Goal: Task Accomplishment & Management: Use online tool/utility

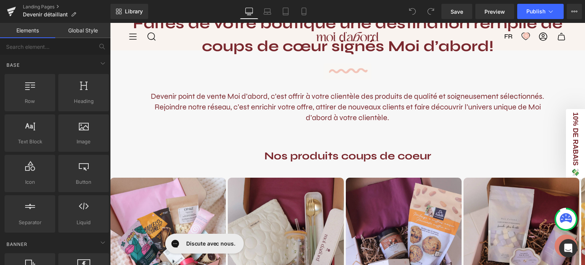
scroll to position [314, 0]
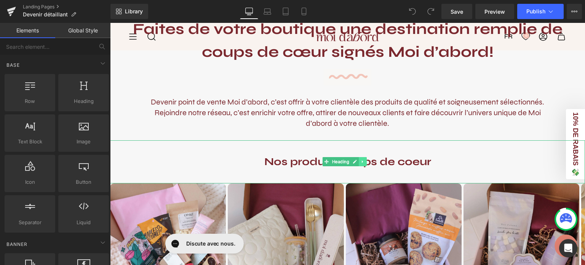
click at [365, 163] on icon at bounding box center [363, 161] width 4 height 5
click at [365, 163] on icon at bounding box center [367, 161] width 4 height 5
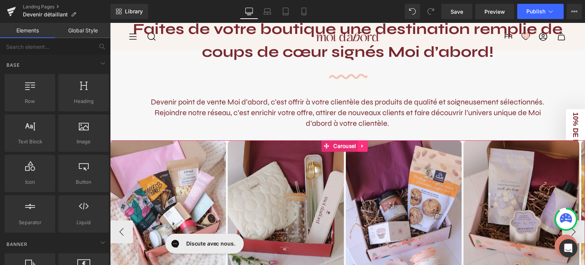
click at [363, 148] on icon at bounding box center [363, 146] width 5 height 6
click at [369, 147] on icon at bounding box center [368, 145] width 5 height 5
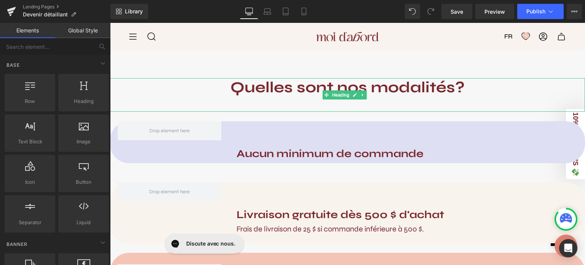
scroll to position [427, 0]
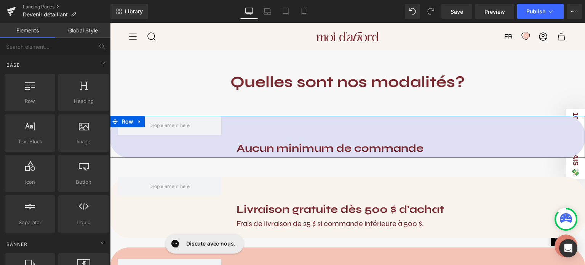
click at [291, 125] on div "Aucun minimum de commande Heading" at bounding box center [407, 137] width 356 height 42
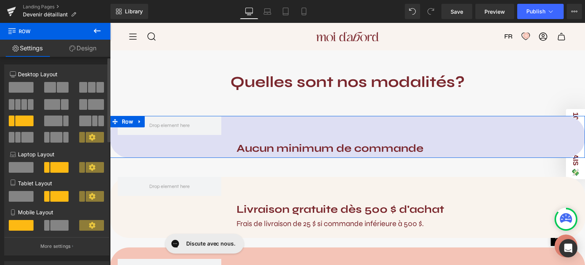
click at [29, 88] on span at bounding box center [21, 87] width 25 height 11
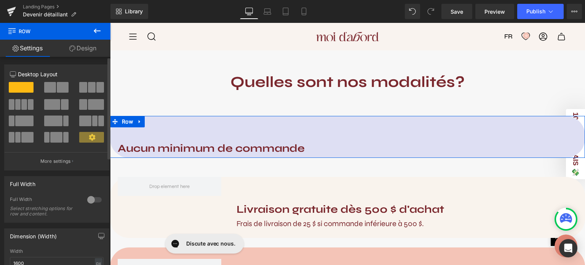
click at [90, 139] on icon at bounding box center [92, 137] width 6 height 6
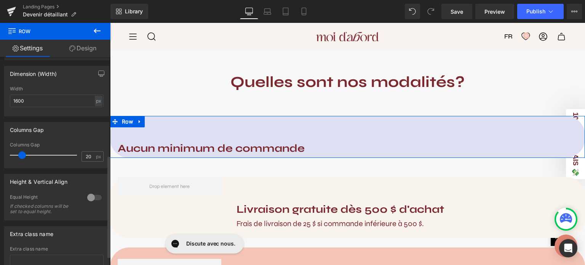
scroll to position [219, 0]
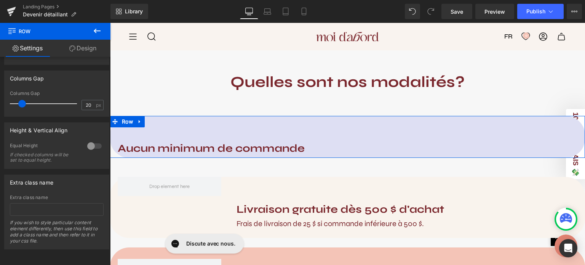
click at [170, 146] on b "Aucun minimum de commande" at bounding box center [211, 148] width 187 height 13
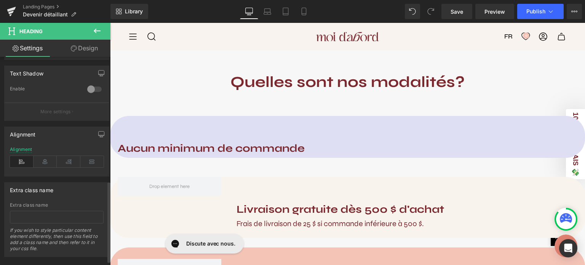
scroll to position [320, 0]
click at [43, 161] on icon at bounding box center [46, 161] width 24 height 11
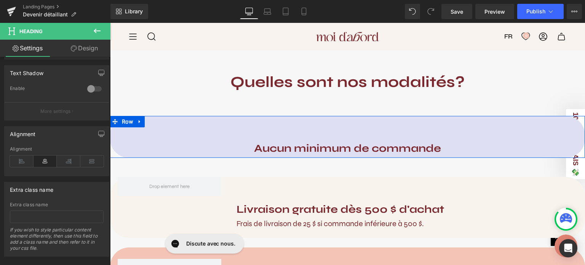
click at [272, 135] on div "Aucun minimum de commande Heading" at bounding box center [347, 137] width 475 height 42
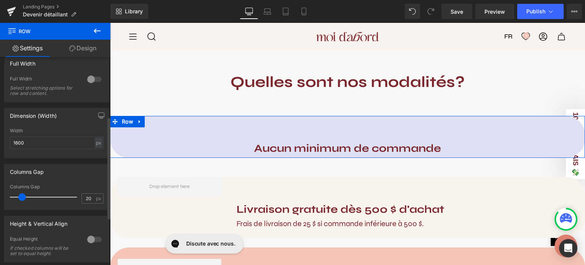
scroll to position [123, 0]
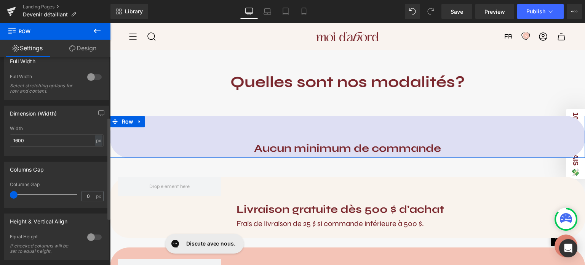
drag, startPoint x: 21, startPoint y: 193, endPoint x: 0, endPoint y: 201, distance: 22.3
click at [0, 201] on div "Columns Gap 0px Columns Gap 0 px" at bounding box center [57, 182] width 114 height 52
click at [88, 199] on input "0" at bounding box center [88, 196] width 13 height 10
drag, startPoint x: 88, startPoint y: 199, endPoint x: 78, endPoint y: 196, distance: 10.3
click at [82, 196] on div "0 px" at bounding box center [93, 196] width 22 height 10
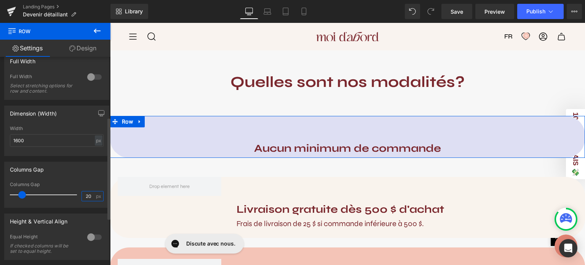
type input "20"
click at [93, 160] on div "Columns Gap 20px Columns Gap 20 px" at bounding box center [57, 182] width 114 height 52
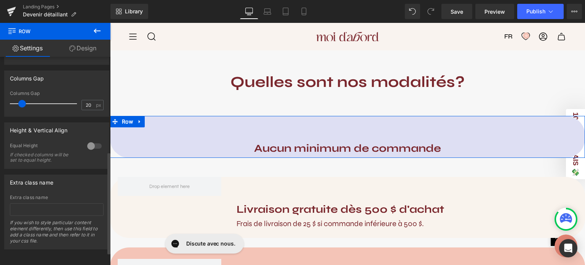
scroll to position [0, 0]
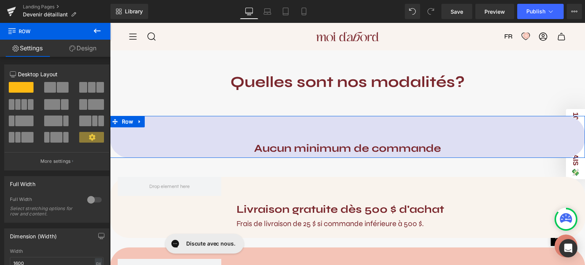
click at [85, 51] on link "Design" at bounding box center [82, 48] width 55 height 17
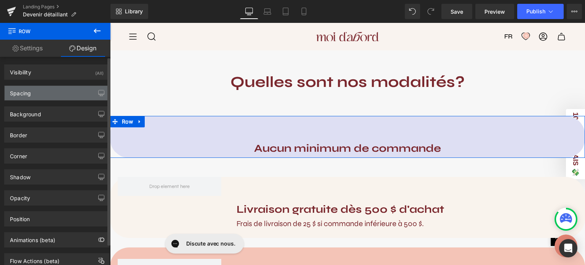
click at [56, 93] on div "Spacing" at bounding box center [57, 93] width 104 height 14
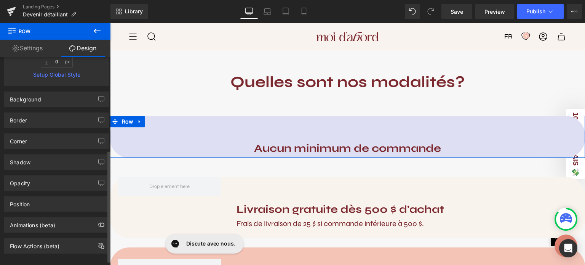
scroll to position [181, 0]
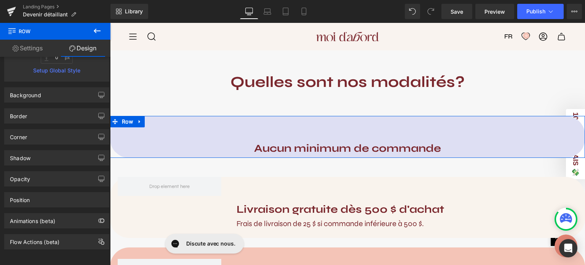
click at [248, 129] on div "Aucun minimum de commande Heading" at bounding box center [347, 137] width 475 height 42
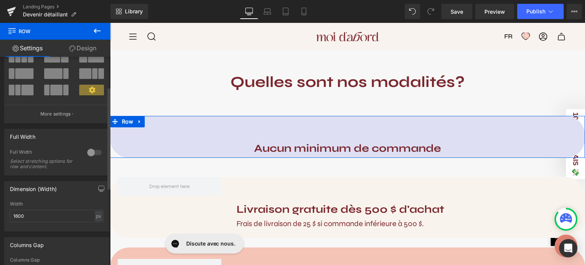
scroll to position [67, 0]
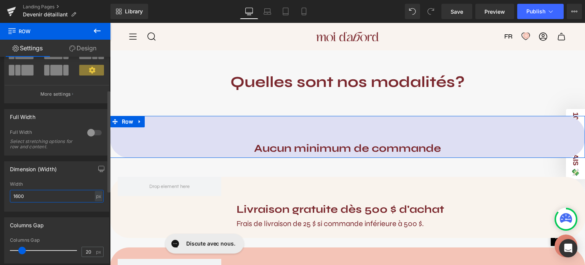
click at [67, 193] on input "1600" at bounding box center [57, 196] width 94 height 13
drag, startPoint x: 68, startPoint y: 194, endPoint x: 0, endPoint y: 210, distance: 69.9
click at [0, 210] on div "Dimension (Width) 1600px Width 1600 px % px" at bounding box center [57, 184] width 114 height 56
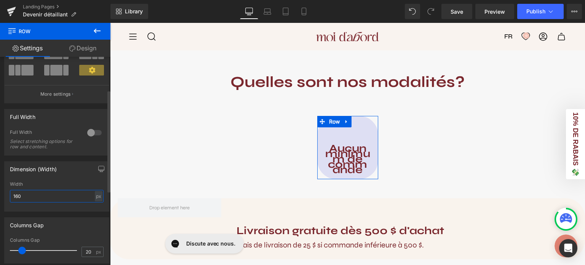
type input "1600"
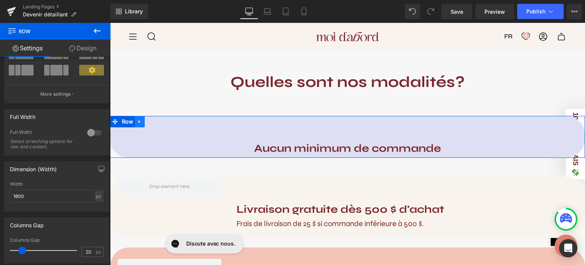
click at [138, 122] on icon at bounding box center [139, 122] width 5 height 6
click at [161, 122] on icon at bounding box center [159, 121] width 5 height 5
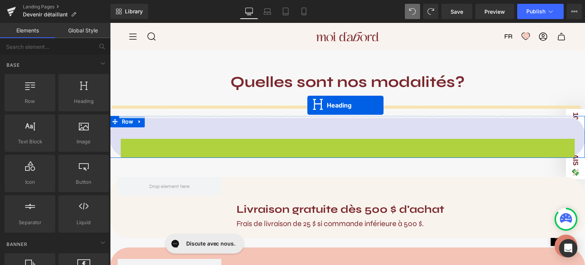
drag, startPoint x: 324, startPoint y: 149, endPoint x: 308, endPoint y: 105, distance: 46.9
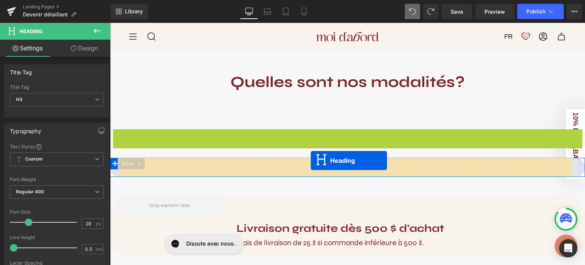
drag, startPoint x: 326, startPoint y: 138, endPoint x: 311, endPoint y: 160, distance: 27.5
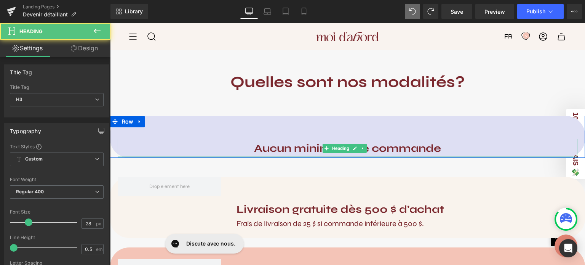
click at [279, 146] on b "Aucun minimum de commande" at bounding box center [347, 148] width 187 height 13
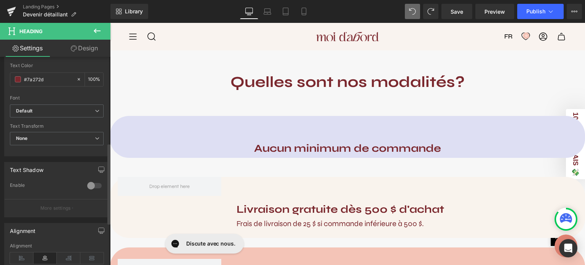
scroll to position [221, 0]
click at [75, 52] on link "Design" at bounding box center [84, 48] width 55 height 17
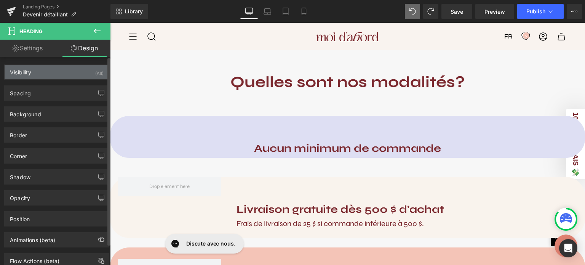
type input "60"
type input "0"
type input "18"
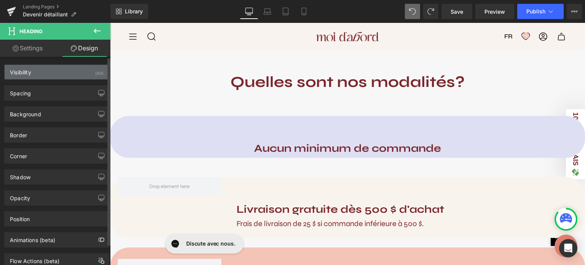
type input "0"
type input "18"
type input "0"
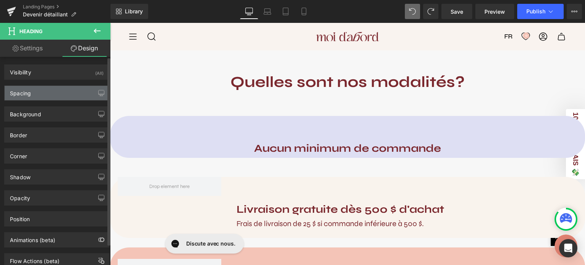
click at [54, 92] on div "Spacing" at bounding box center [57, 93] width 104 height 14
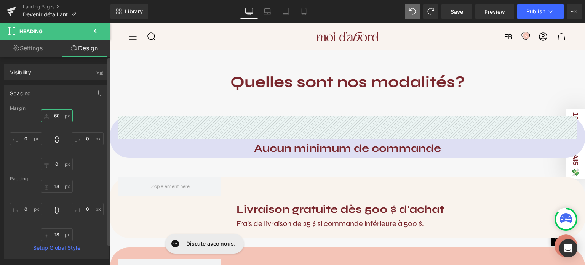
click at [56, 113] on input "60" at bounding box center [57, 115] width 32 height 13
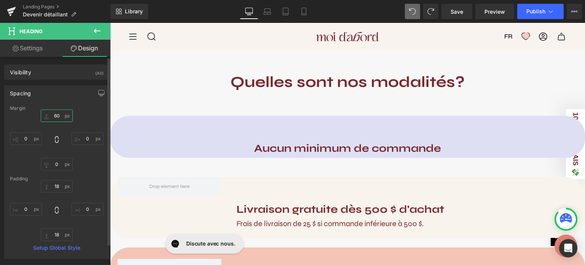
click at [56, 113] on input "60" at bounding box center [57, 115] width 32 height 13
click at [57, 113] on input "60" at bounding box center [57, 115] width 32 height 13
type input "0"
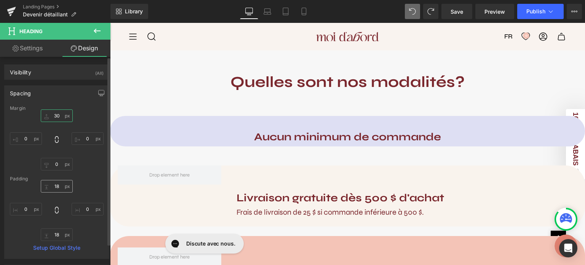
type input "30"
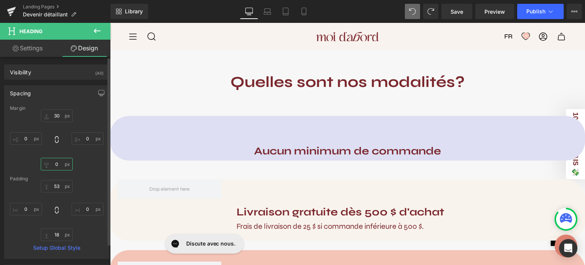
type input "55"
click at [57, 170] on input "0" at bounding box center [57, 164] width 32 height 13
type input "30"
type input "0"
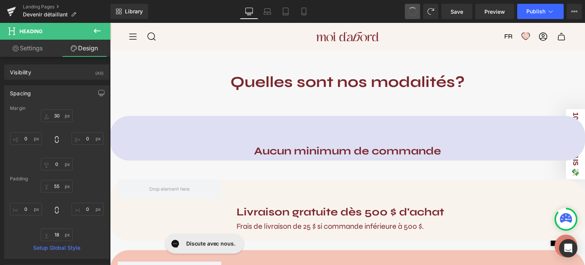
type input "0"
type input "18"
type input "0"
type input "18"
type input "0"
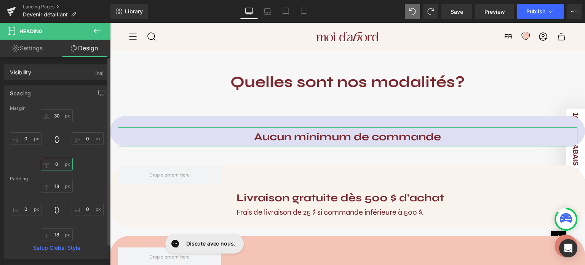
click at [58, 164] on input "0" at bounding box center [57, 164] width 32 height 13
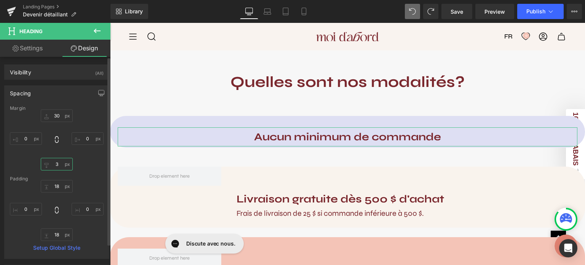
type input "30"
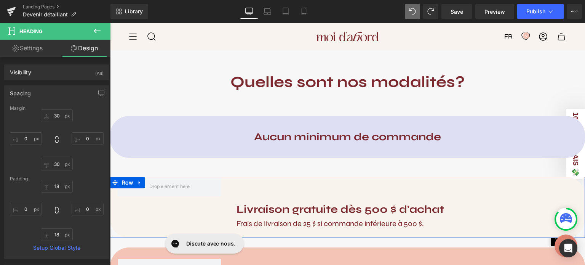
click at [234, 184] on div "Livraison gratuite dès 500 $ d'achat Heading Frais de livraison de 25 $ si comm…" at bounding box center [407, 207] width 356 height 61
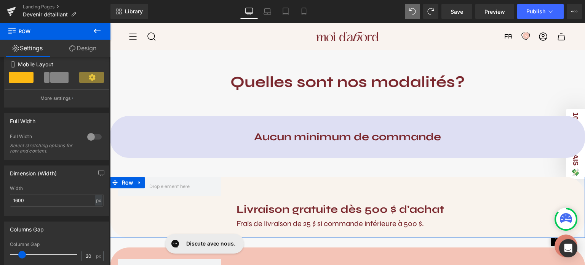
scroll to position [162, 0]
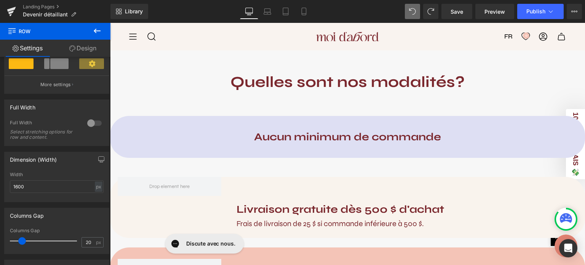
click at [85, 44] on link "Design" at bounding box center [82, 48] width 55 height 17
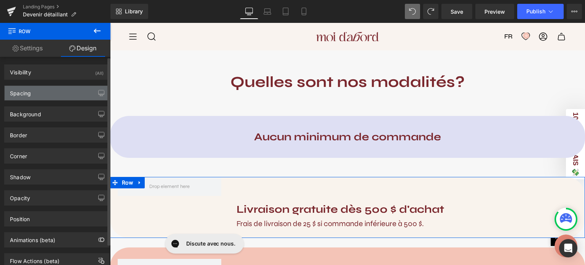
click at [47, 95] on div "Spacing" at bounding box center [57, 93] width 104 height 14
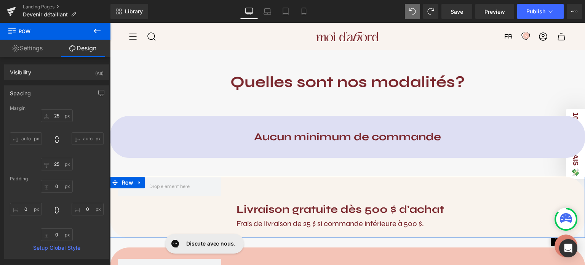
click at [190, 210] on div "Livraison gratuite dès 500 $ d'achat Heading Frais de livraison de 25 $ si comm…" at bounding box center [347, 207] width 475 height 61
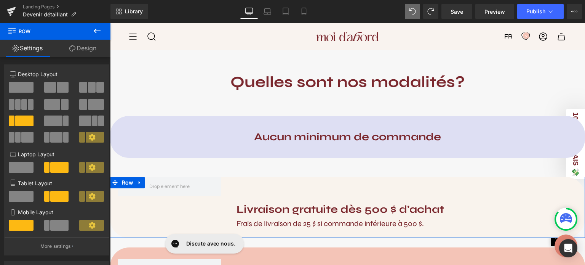
click at [79, 55] on link "Design" at bounding box center [82, 48] width 55 height 17
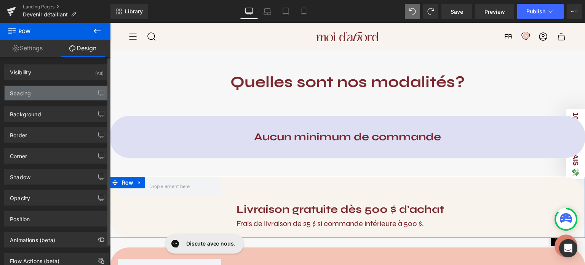
click at [66, 88] on div "Spacing" at bounding box center [57, 93] width 104 height 14
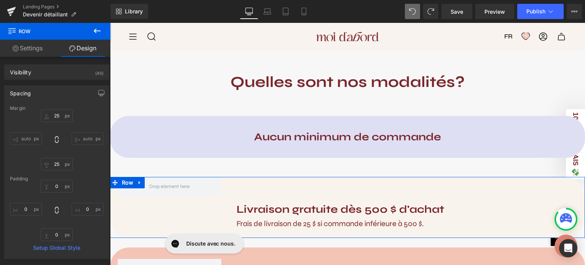
click at [253, 205] on b "Livraison gratuite dès 500 $ d'achat" at bounding box center [341, 209] width 208 height 13
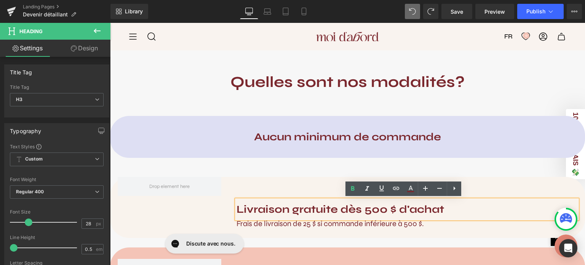
click at [231, 184] on div "Livraison gratuite dès 500 $ d'achat Heading Frais de livraison de 25 $ si comm…" at bounding box center [407, 207] width 356 height 61
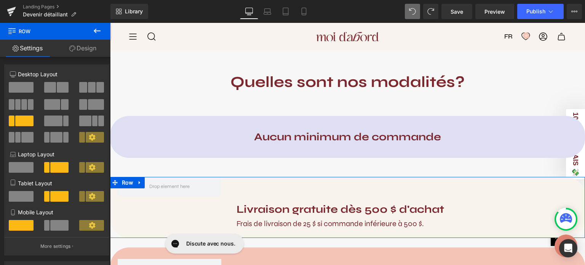
click at [21, 84] on span at bounding box center [21, 87] width 25 height 11
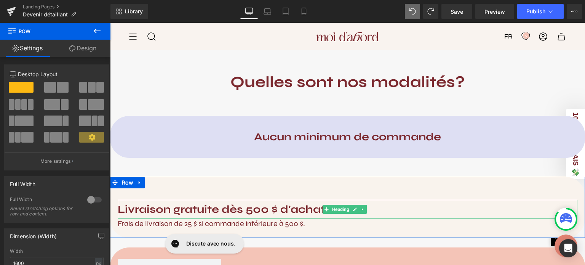
click at [168, 203] on b "Livraison gratuite dès 500 $ d'achat" at bounding box center [222, 209] width 208 height 13
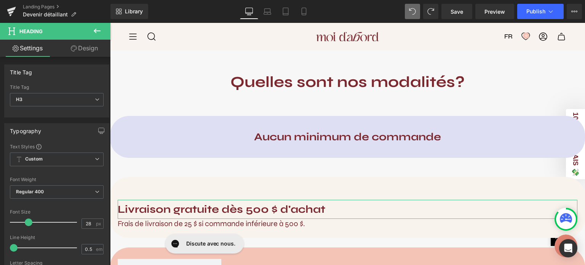
click at [87, 51] on link "Design" at bounding box center [84, 48] width 55 height 17
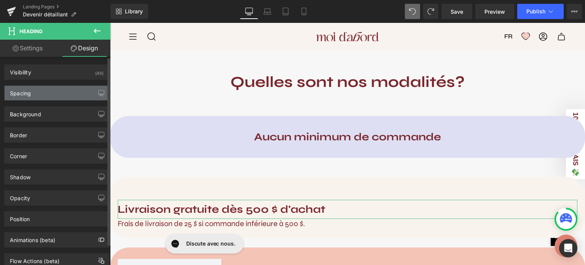
click at [47, 91] on div "Spacing" at bounding box center [57, 93] width 104 height 14
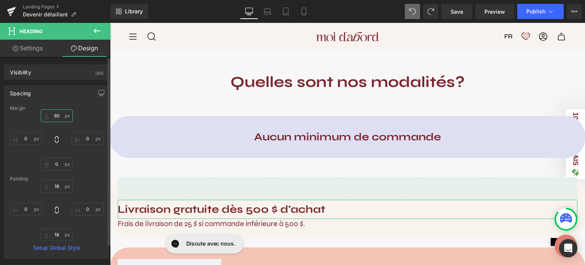
click at [57, 115] on input "60" at bounding box center [57, 115] width 32 height 13
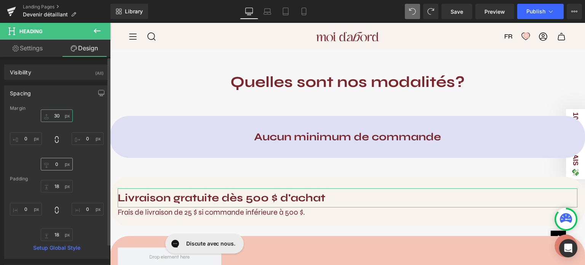
type input "30"
click at [59, 161] on input "0" at bounding box center [57, 164] width 32 height 13
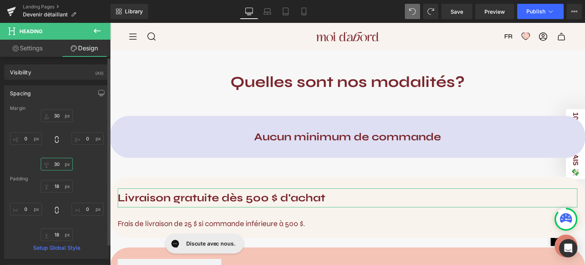
type input "3"
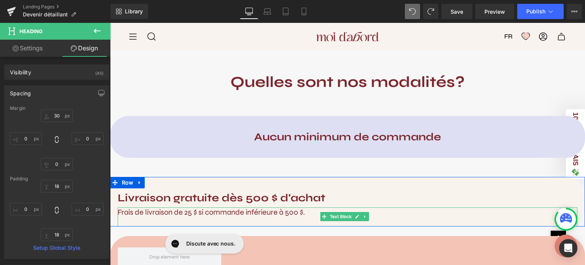
click at [160, 214] on span "Frais de livraison de 25 $ si commande inférieure à 500 $." at bounding box center [212, 212] width 188 height 10
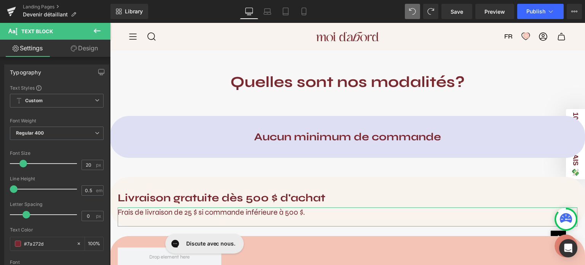
click at [77, 52] on link "Design" at bounding box center [84, 48] width 55 height 17
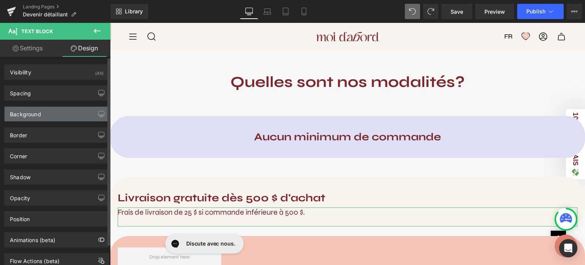
type input "0"
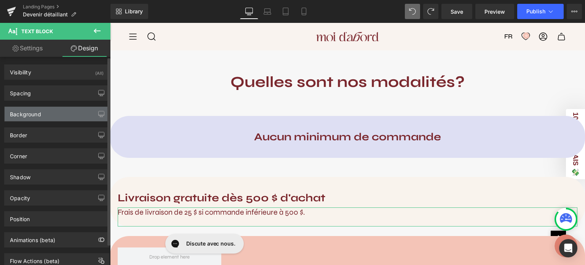
type input "0"
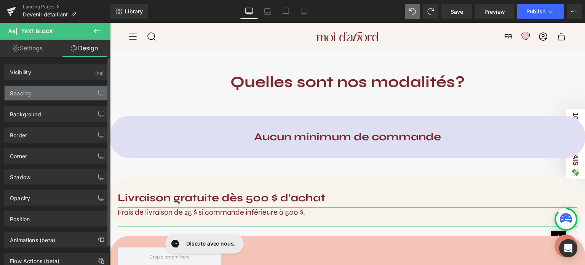
click at [38, 91] on div "Spacing" at bounding box center [57, 93] width 104 height 14
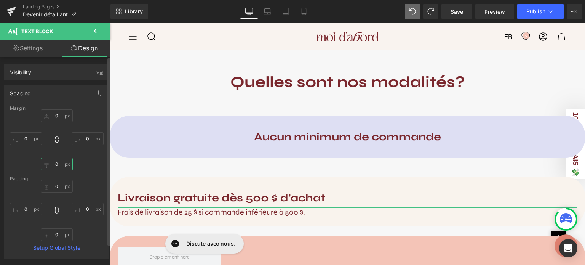
click at [59, 163] on input "0" at bounding box center [57, 164] width 32 height 13
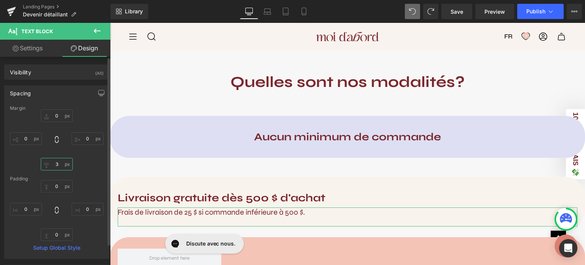
type input "30"
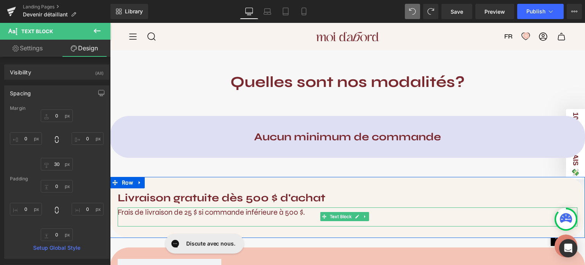
click at [160, 216] on span "Frais de livraison de 25 $ si commande inférieure à 500 $." at bounding box center [212, 212] width 188 height 10
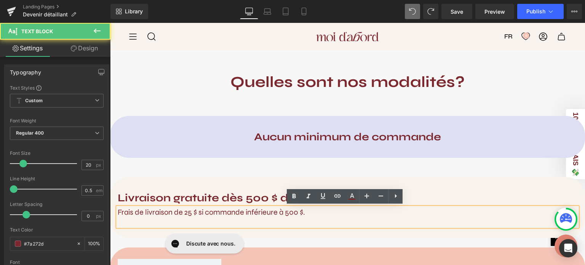
click at [143, 222] on p at bounding box center [348, 222] width 460 height 10
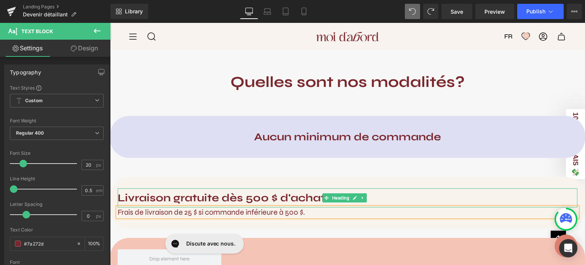
click at [180, 196] on b "Livraison gratuite dès 500 $ d'achat" at bounding box center [222, 197] width 208 height 13
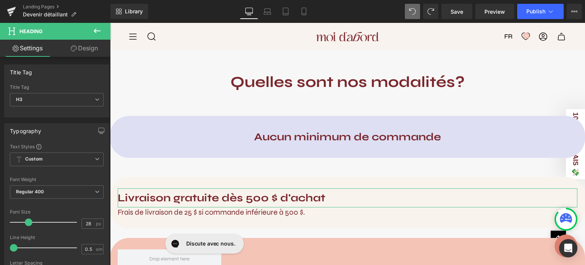
click at [73, 52] on link "Design" at bounding box center [84, 48] width 55 height 17
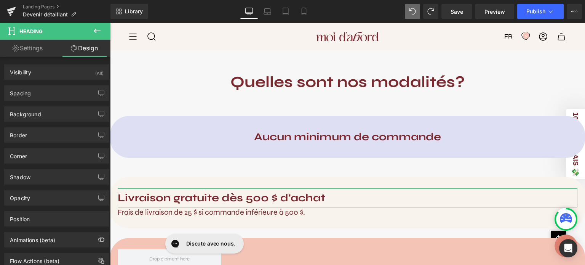
click at [30, 53] on link "Settings" at bounding box center [27, 48] width 55 height 17
type input "100"
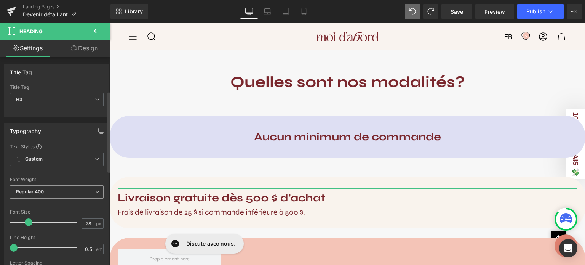
scroll to position [331, 0]
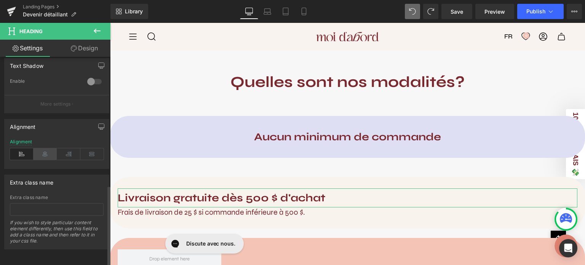
click at [50, 148] on icon at bounding box center [46, 153] width 24 height 11
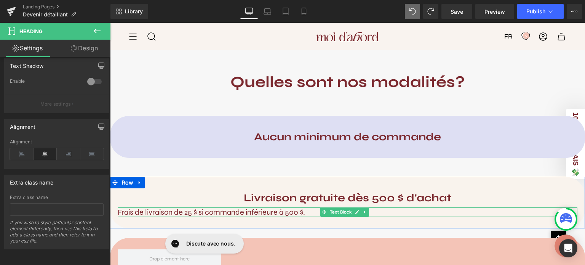
click at [159, 210] on span "Frais de livraison de 25 $ si commande inférieure à 500 $." at bounding box center [212, 212] width 188 height 10
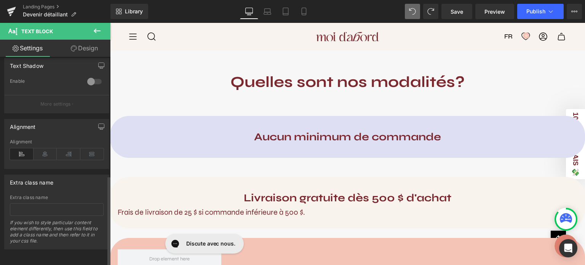
scroll to position [272, 0]
click at [43, 151] on icon at bounding box center [46, 153] width 24 height 11
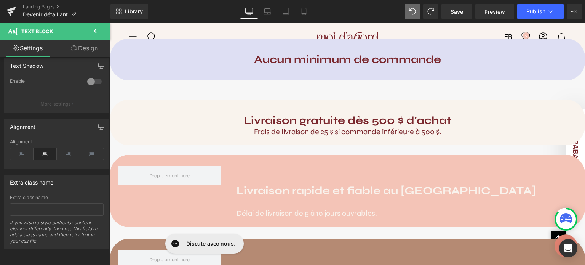
scroll to position [505, 0]
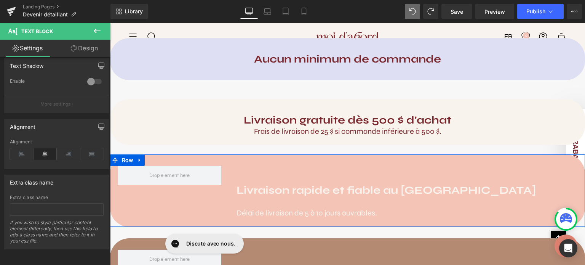
click at [313, 168] on div "Livraison rapide et fiable au [GEOGRAPHIC_DATA] Heading Délai de livraison de 5…" at bounding box center [407, 196] width 356 height 61
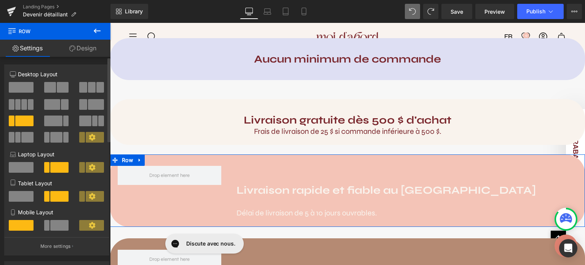
click at [21, 83] on span at bounding box center [21, 87] width 25 height 11
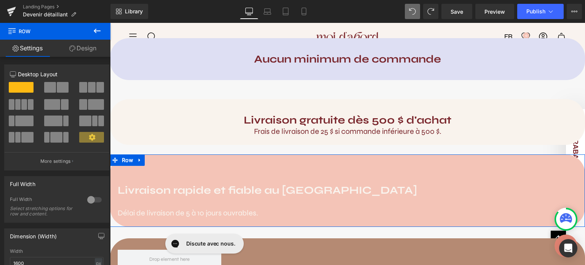
click at [92, 46] on link "Design" at bounding box center [82, 48] width 55 height 17
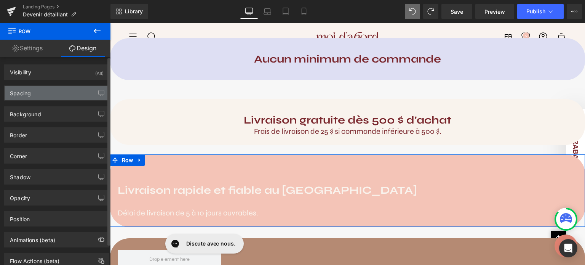
click at [59, 99] on div "Spacing" at bounding box center [57, 93] width 104 height 14
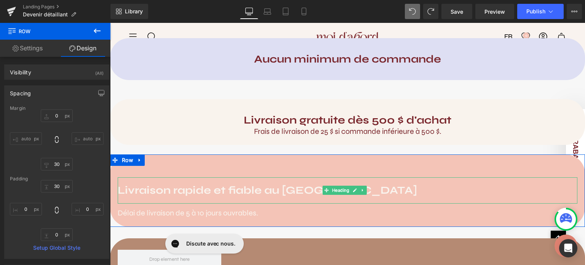
click at [155, 182] on div "Livraison rapide et fiable au [GEOGRAPHIC_DATA]" at bounding box center [348, 190] width 460 height 27
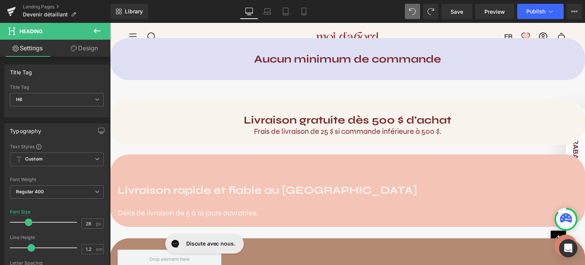
click at [168, 161] on div "Livraison rapide et fiable au [GEOGRAPHIC_DATA] Heading Délai de livraison de 5…" at bounding box center [347, 190] width 475 height 73
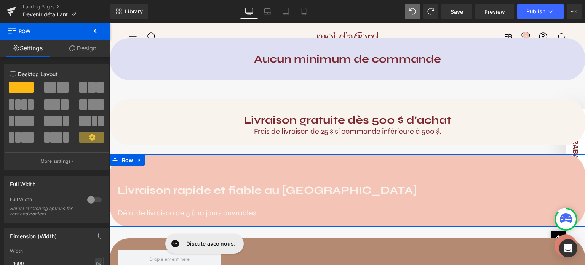
click at [83, 49] on link "Design" at bounding box center [82, 48] width 55 height 17
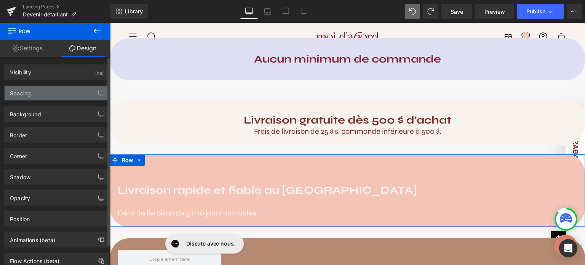
type input "0"
type input "30"
type input "0"
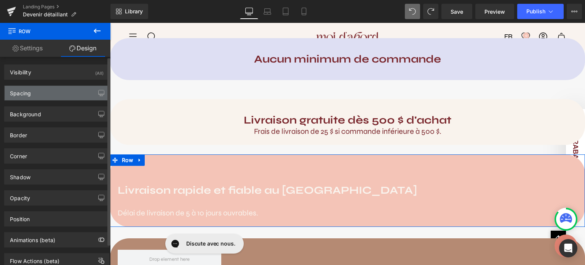
type input "0"
click at [49, 93] on div "Spacing" at bounding box center [57, 93] width 104 height 14
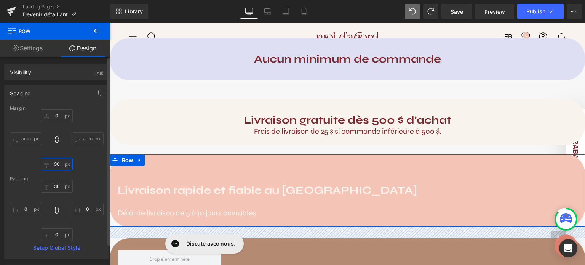
click at [60, 165] on input "30" at bounding box center [57, 164] width 32 height 13
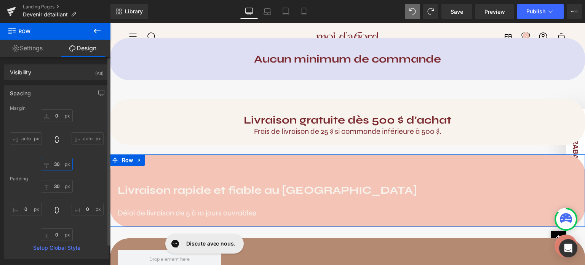
type input "0"
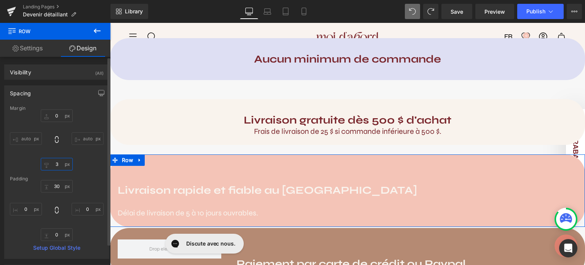
type input "30"
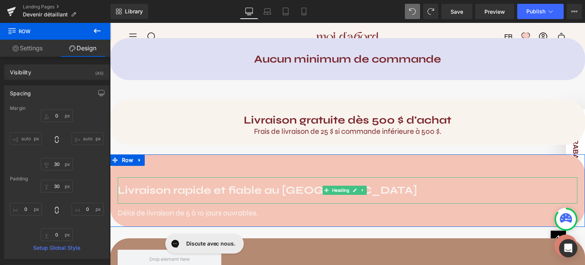
click at [201, 192] on strong "Livraison rapide et fiable au [GEOGRAPHIC_DATA]" at bounding box center [268, 190] width 300 height 13
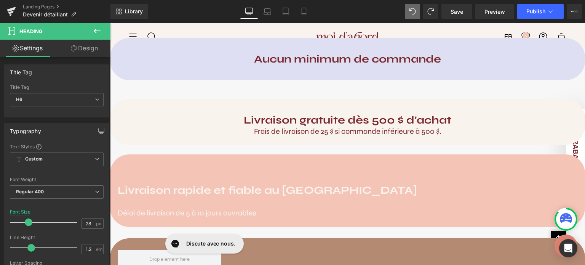
click at [75, 51] on icon at bounding box center [74, 48] width 6 height 6
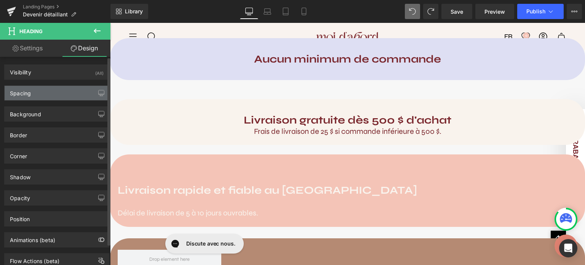
click at [38, 91] on div "Spacing" at bounding box center [57, 93] width 104 height 14
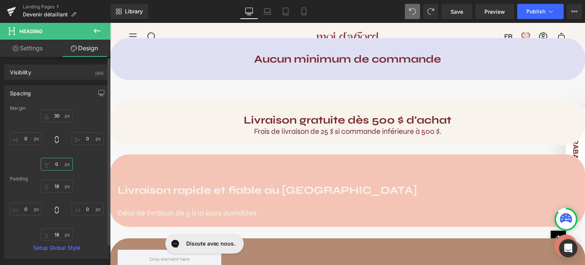
click at [54, 166] on input "0" at bounding box center [57, 164] width 32 height 13
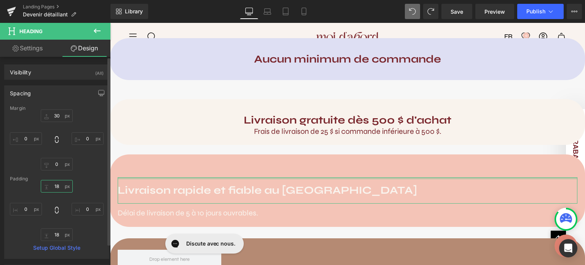
click at [61, 184] on input "18" at bounding box center [57, 186] width 32 height 13
type input "0"
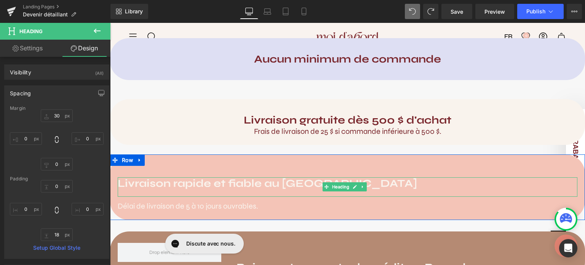
click at [166, 181] on strong "Livraison rapide et fiable au [GEOGRAPHIC_DATA]" at bounding box center [268, 183] width 300 height 13
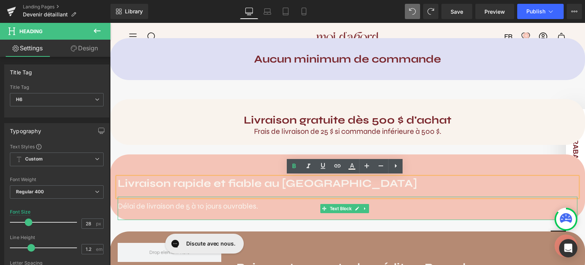
click at [160, 210] on span "Délai de livraison de 5 à 10 jours ouvrables." at bounding box center [188, 206] width 141 height 10
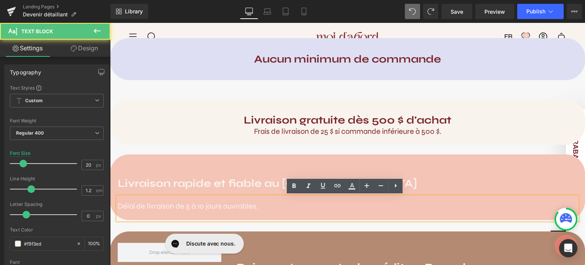
click at [159, 214] on p at bounding box center [348, 215] width 460 height 9
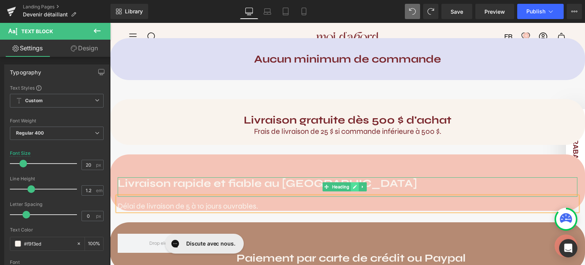
click at [355, 189] on link at bounding box center [355, 186] width 8 height 9
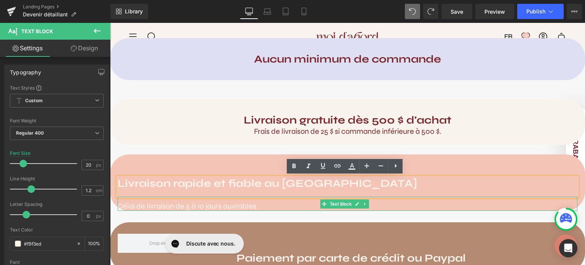
click at [308, 203] on p "Délai de livraison de 5 à 10 jours ouvrables." at bounding box center [348, 206] width 460 height 9
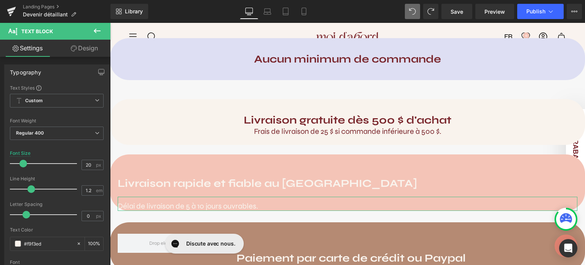
click at [87, 48] on link "Design" at bounding box center [84, 48] width 55 height 17
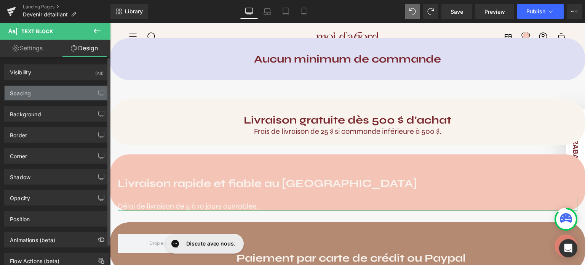
click at [34, 93] on div "Spacing" at bounding box center [57, 93] width 104 height 14
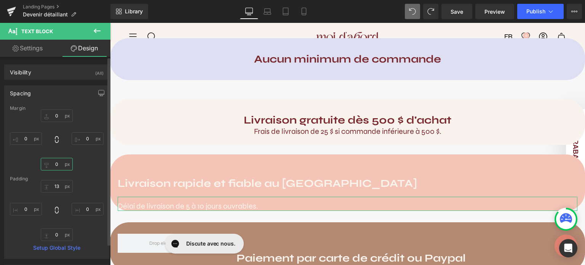
click at [55, 167] on input "0" at bounding box center [57, 164] width 32 height 13
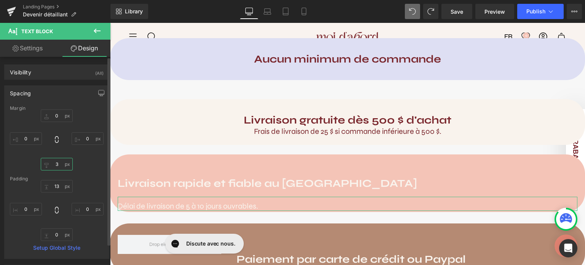
type input "30"
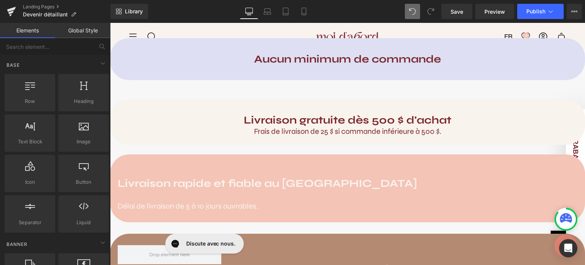
click at [125, 148] on div "Comment devenir détaillant Moi d'abord? Heading Vous souhaitez offrir nos produ…" at bounding box center [347, 161] width 475 height 1137
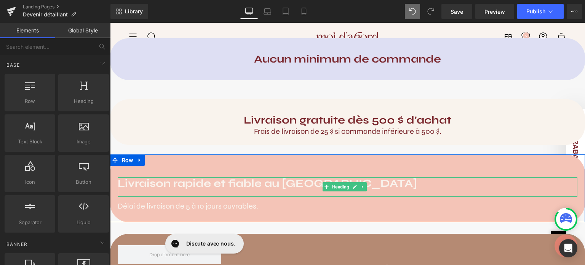
click at [290, 188] on strong "Livraison rapide et fiable au [GEOGRAPHIC_DATA]" at bounding box center [268, 183] width 300 height 13
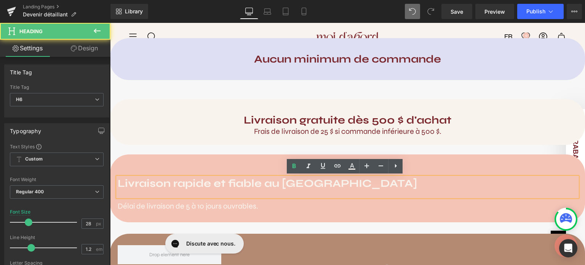
click at [271, 195] on div "Livraison rapide et fiable au [GEOGRAPHIC_DATA]" at bounding box center [348, 187] width 460 height 20
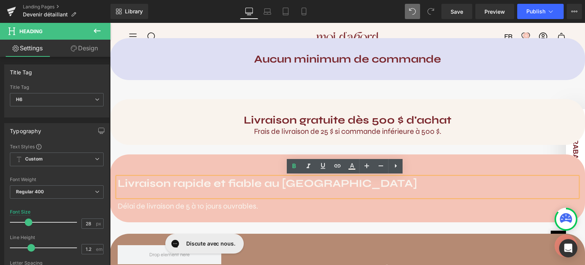
click at [241, 207] on span "Délai de livraison de 5 à 10 jours ouvrables." at bounding box center [188, 206] width 141 height 10
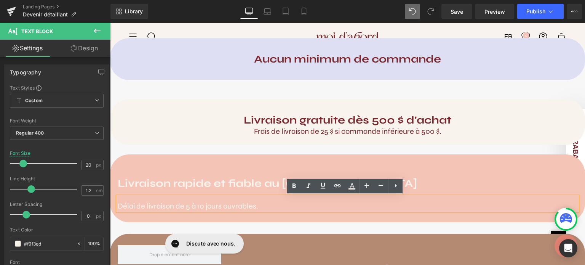
click at [248, 170] on div "Livraison rapide et fiable au [GEOGRAPHIC_DATA] Heading Délai de livraison de 5…" at bounding box center [347, 194] width 475 height 57
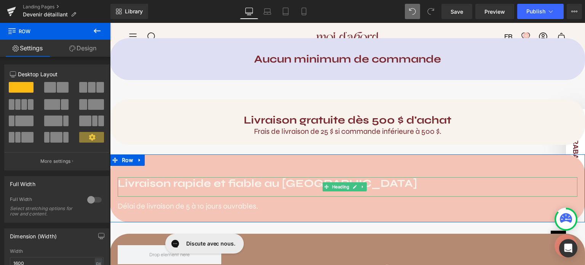
click at [191, 186] on strong "Livraison rapide et fiable au [GEOGRAPHIC_DATA]" at bounding box center [268, 183] width 300 height 13
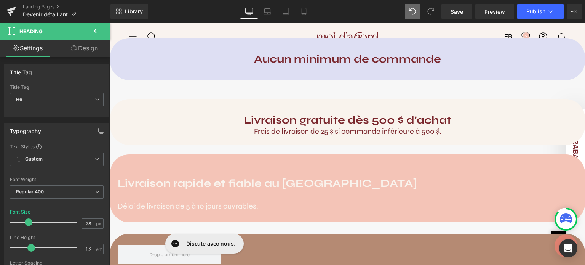
click at [83, 50] on link "Design" at bounding box center [84, 48] width 55 height 17
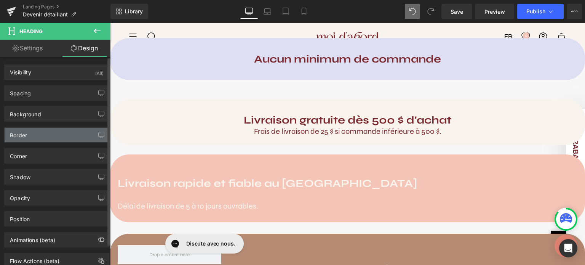
type input "30"
type input "0"
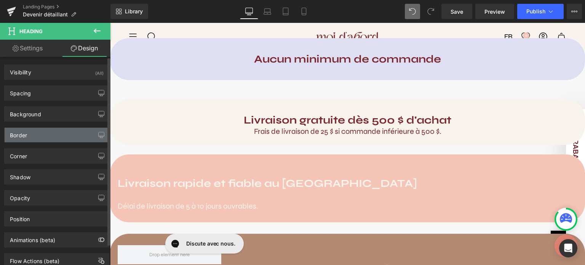
type input "0"
type input "18"
type input "0"
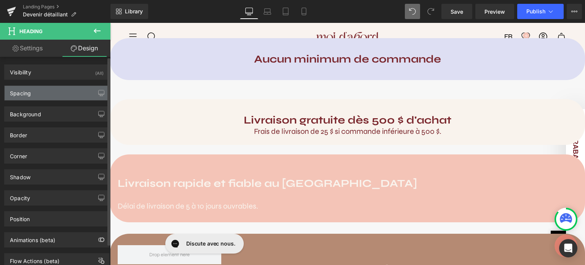
click at [43, 94] on div "Spacing" at bounding box center [57, 93] width 104 height 14
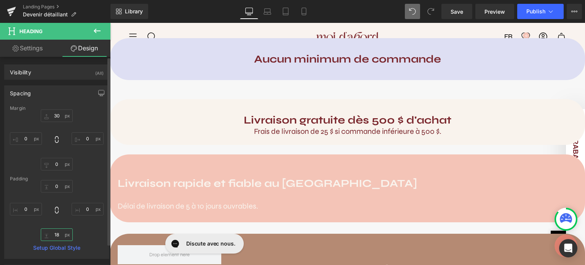
click at [57, 231] on input "18" at bounding box center [57, 234] width 32 height 13
type input "0"
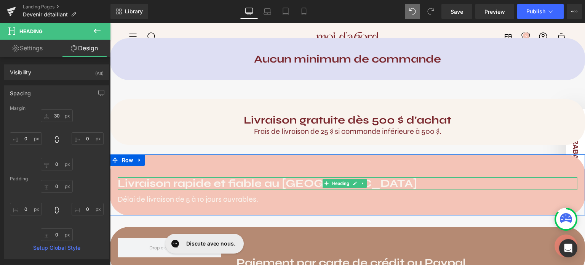
click at [174, 183] on strong "Livraison rapide et fiable au [GEOGRAPHIC_DATA]" at bounding box center [268, 183] width 300 height 13
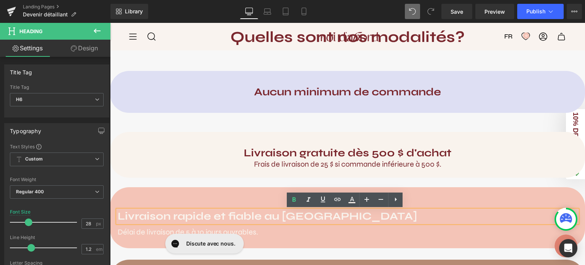
scroll to position [471, 0]
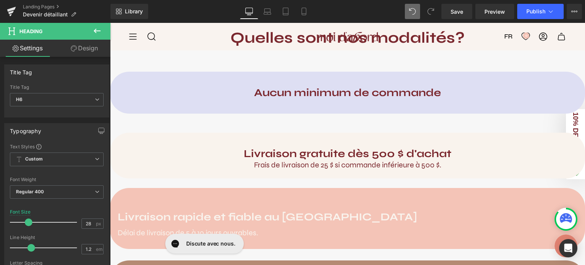
click at [93, 51] on link "Design" at bounding box center [84, 48] width 55 height 17
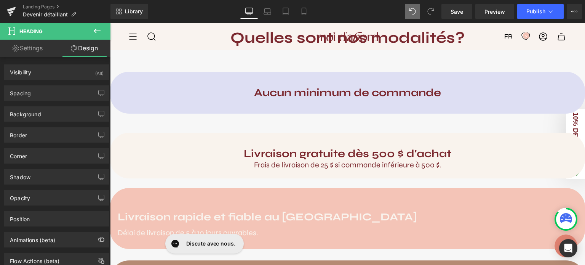
click at [41, 50] on link "Settings" at bounding box center [27, 48] width 55 height 17
type input "100"
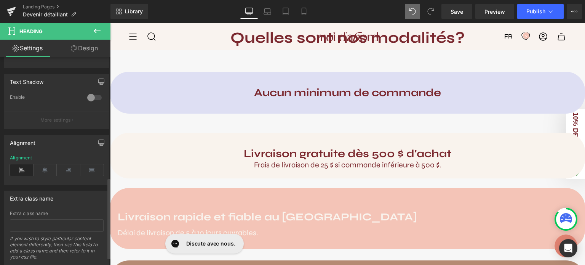
scroll to position [331, 0]
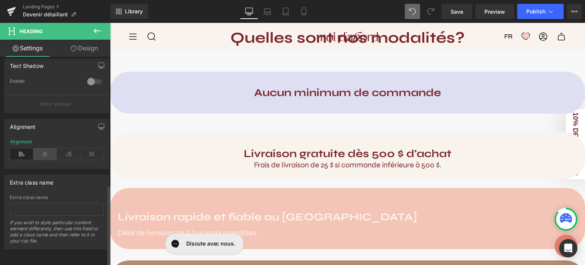
click at [44, 151] on icon at bounding box center [46, 153] width 24 height 11
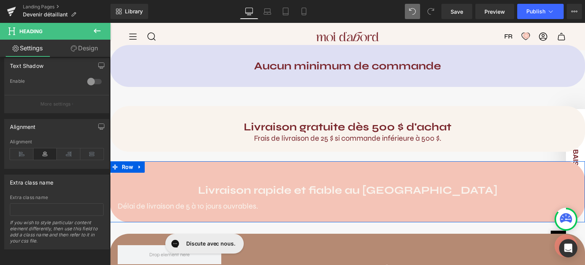
scroll to position [498, 0]
click at [194, 207] on span "Délai de livraison de 5 à 10 jours ouvrables." at bounding box center [188, 206] width 141 height 10
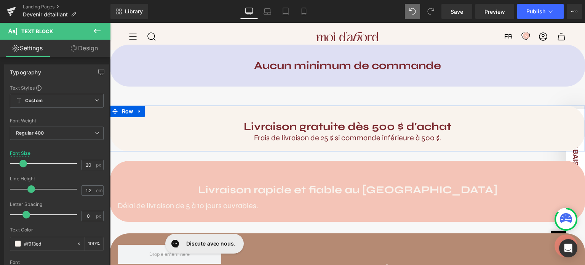
click at [181, 141] on div "Livraison gratuite dès 500 $ d'achat Heading Frais de livraison de 25 $ si comm…" at bounding box center [347, 129] width 475 height 46
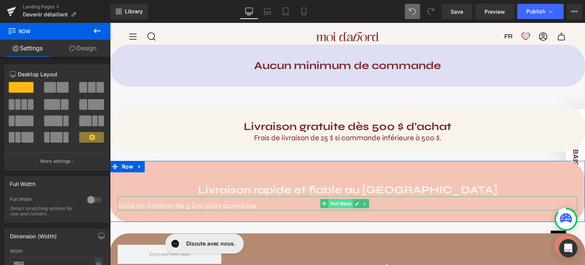
click at [341, 205] on span "Text Block" at bounding box center [341, 203] width 25 height 9
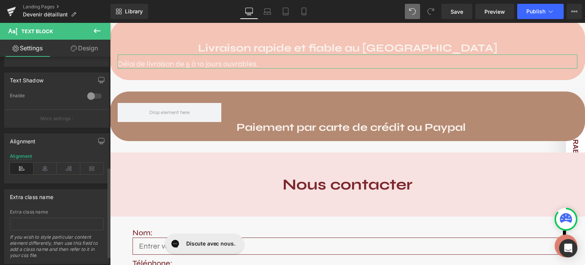
scroll to position [255, 0]
click at [48, 164] on icon at bounding box center [46, 166] width 24 height 11
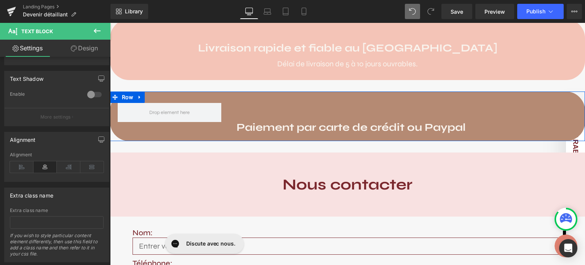
click at [276, 103] on div "Paiement par carte de crédit ou Paypal Heading" at bounding box center [407, 122] width 356 height 38
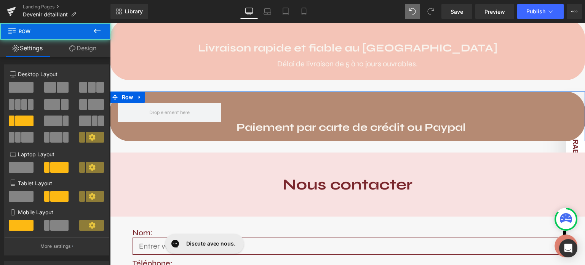
scroll to position [551, 0]
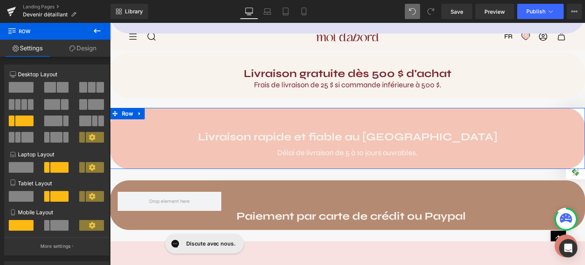
click at [202, 129] on div "Livraison rapide et fiable au [GEOGRAPHIC_DATA] Heading Délai de livraison de 5…" at bounding box center [347, 144] width 475 height 50
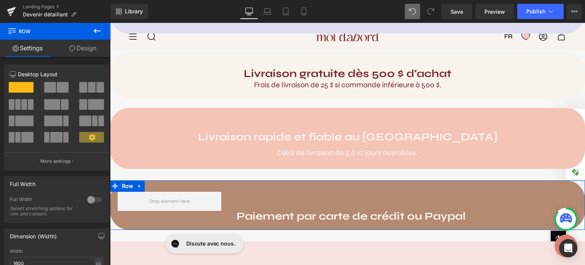
click at [254, 195] on div "Paiement par carte de crédit ou Paypal Heading" at bounding box center [407, 211] width 356 height 38
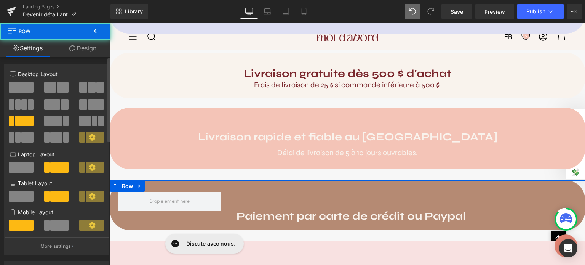
click at [26, 87] on span at bounding box center [21, 87] width 25 height 11
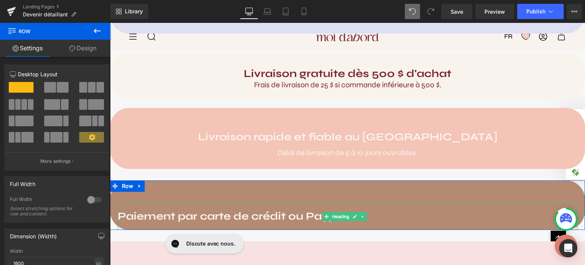
click at [265, 217] on strong "Paiement par carte de crédit ou Paypal" at bounding box center [232, 216] width 229 height 13
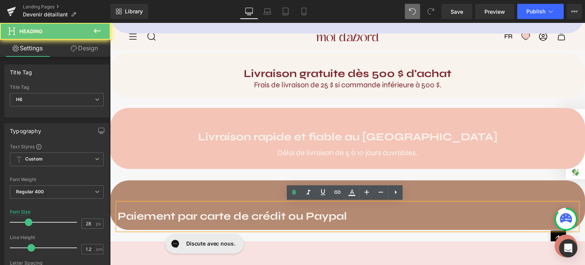
click at [250, 224] on div "Paiement par carte de crédit ou Paypal" at bounding box center [348, 216] width 460 height 27
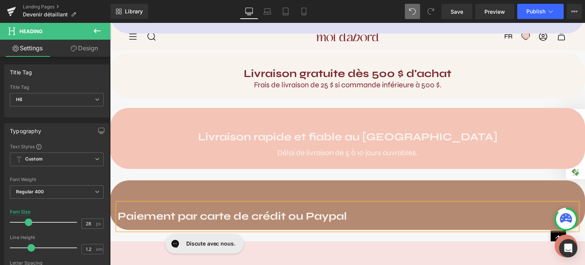
click at [94, 48] on link "Design" at bounding box center [84, 48] width 55 height 17
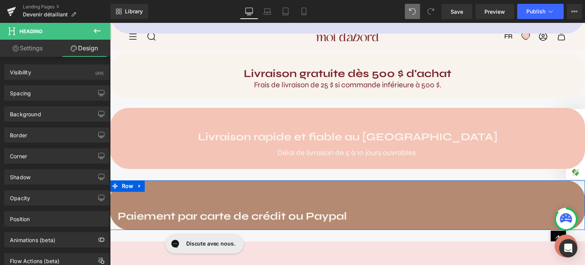
click at [159, 196] on div "Paiement par carte de crédit ou Paypal Heading" at bounding box center [347, 211] width 475 height 38
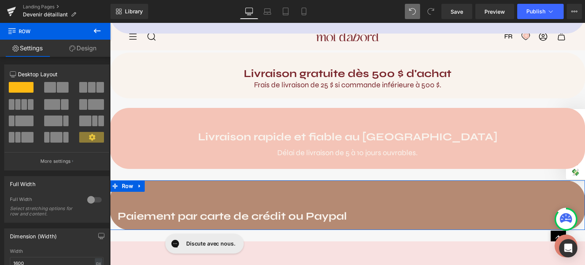
click at [88, 48] on link "Design" at bounding box center [82, 48] width 55 height 17
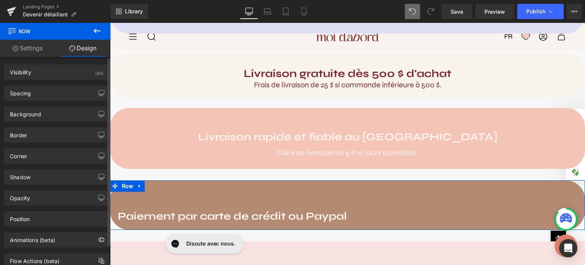
type input "0"
type input "30"
type input "0"
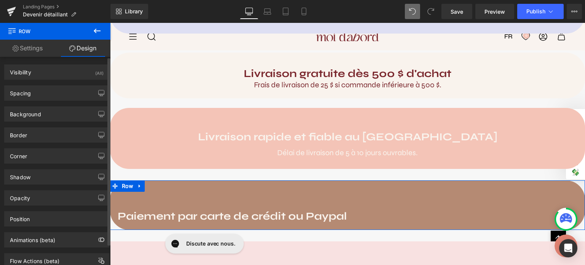
type input "0"
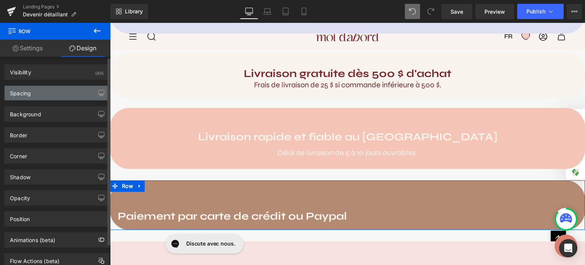
click at [47, 91] on div "Spacing" at bounding box center [57, 93] width 104 height 14
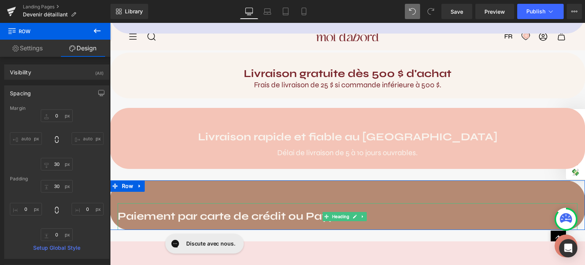
click at [145, 219] on strong "Paiement par carte de crédit ou Paypal" at bounding box center [232, 216] width 229 height 13
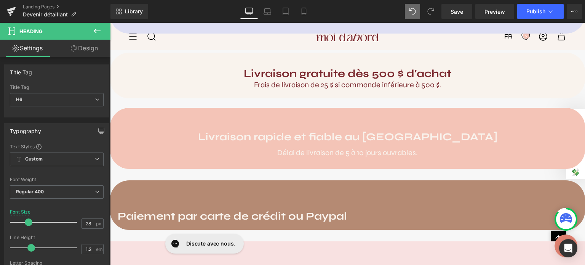
click at [77, 47] on link "Design" at bounding box center [84, 48] width 55 height 17
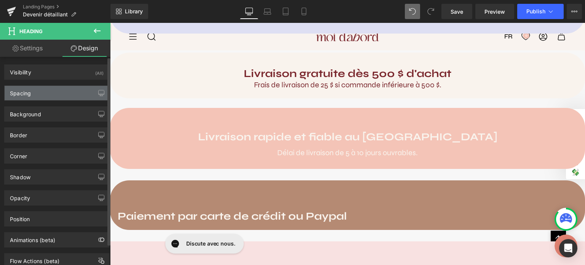
click at [38, 96] on div "Spacing" at bounding box center [57, 93] width 104 height 14
type input "30"
type input "0"
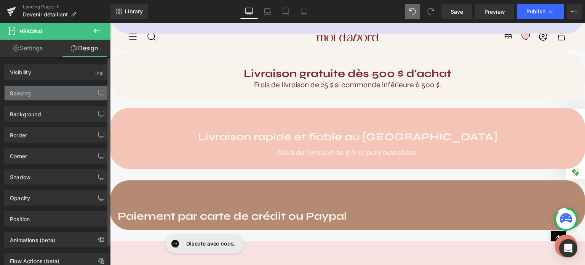
type input "18"
type input "0"
type input "18"
type input "0"
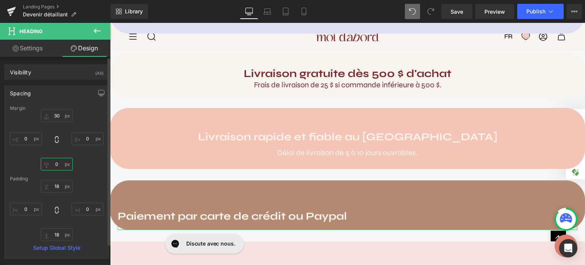
click at [58, 163] on input "0" at bounding box center [57, 164] width 32 height 13
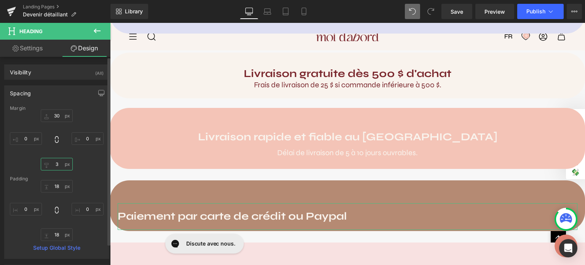
type input "30"
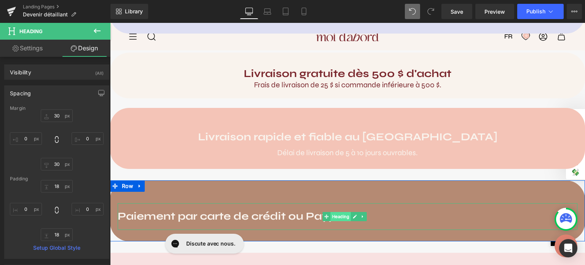
click at [340, 218] on span "Heading" at bounding box center [341, 216] width 21 height 9
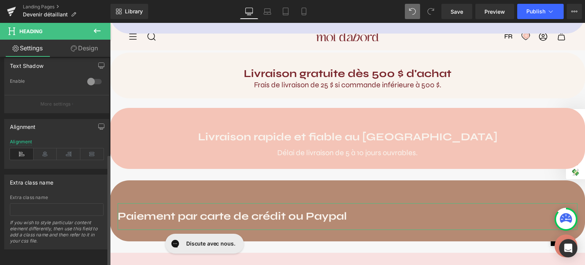
scroll to position [331, 0]
click at [45, 152] on icon at bounding box center [46, 153] width 24 height 11
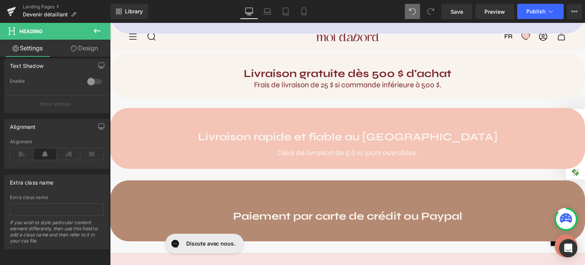
click at [194, 175] on div "Comment devenir détaillant Moi d'abord? Heading Vous souhaitez offrir nos produ…" at bounding box center [347, 117] width 475 height 1141
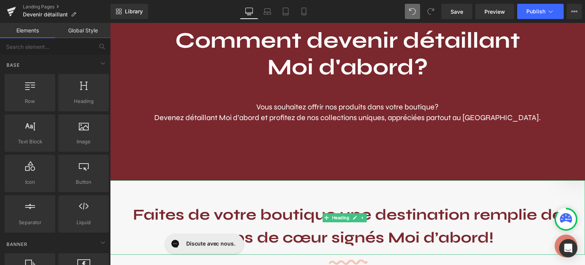
scroll to position [126, 0]
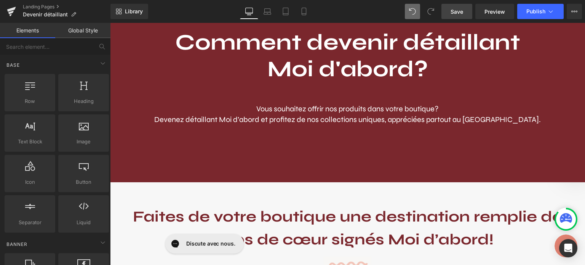
click at [449, 11] on link "Save" at bounding box center [457, 11] width 31 height 15
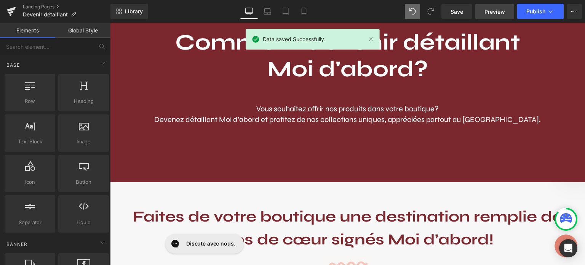
click at [497, 9] on span "Preview" at bounding box center [495, 12] width 21 height 8
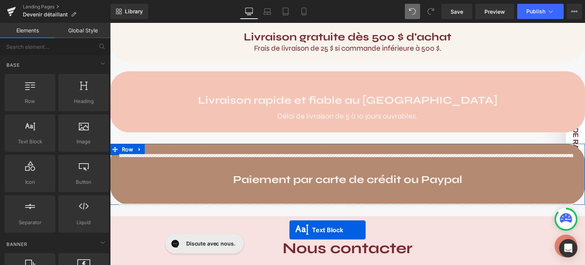
scroll to position [559, 0]
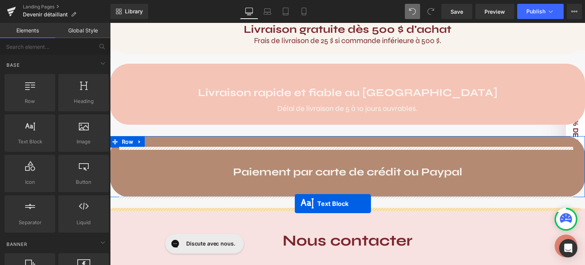
drag, startPoint x: 325, startPoint y: 112, endPoint x: 295, endPoint y: 204, distance: 96.2
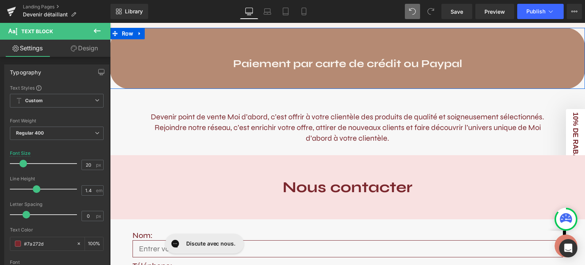
scroll to position [649, 0]
click at [263, 137] on p "Devenir point de vente Moi d’abord, c’est offrir à votre clientèle des produits…" at bounding box center [347, 127] width 407 height 32
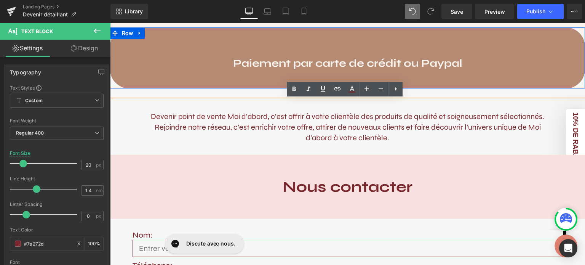
click at [301, 117] on p "Devenir point de vente Moi d’abord, c’est offrir à votre clientèle des produits…" at bounding box center [347, 127] width 407 height 32
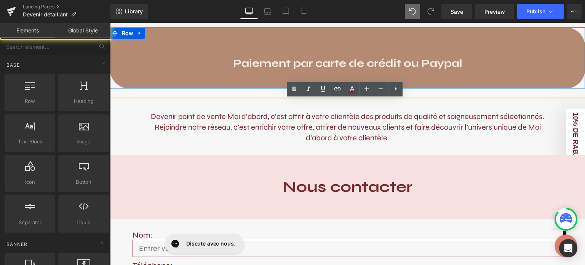
click at [227, 93] on div "Comment devenir détaillant Moi d'abord? Heading Vous souhaitez offrir nos produ…" at bounding box center [347, 19] width 475 height 1141
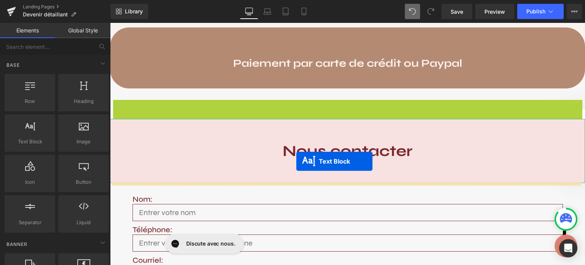
drag, startPoint x: 323, startPoint y: 129, endPoint x: 297, endPoint y: 161, distance: 42.0
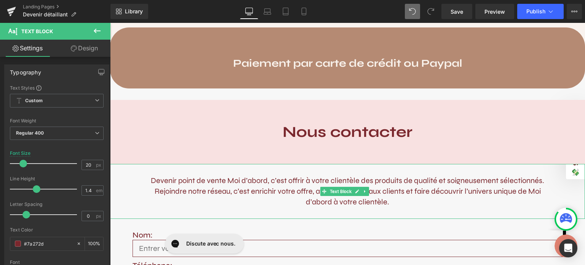
click at [302, 183] on p "Devenir point de vente Moi d’abord, c’est offrir à votre clientèle des produits…" at bounding box center [347, 191] width 407 height 32
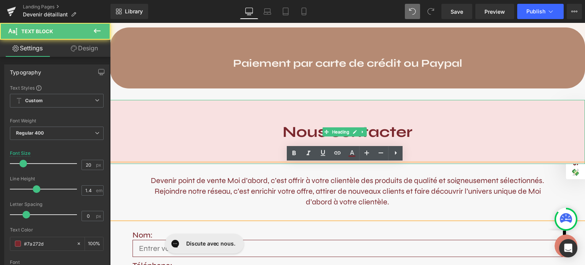
click at [293, 141] on div "Nous contacter" at bounding box center [347, 132] width 475 height 64
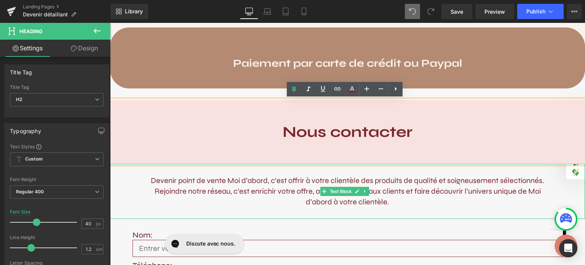
click at [278, 180] on p "Devenir point de vente Moi d’abord, c’est offrir à votre clientèle des produits…" at bounding box center [347, 191] width 407 height 32
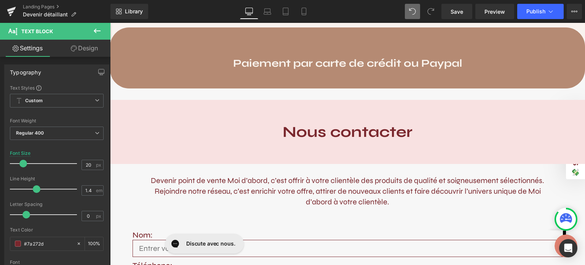
click at [89, 51] on link "Design" at bounding box center [84, 48] width 55 height 17
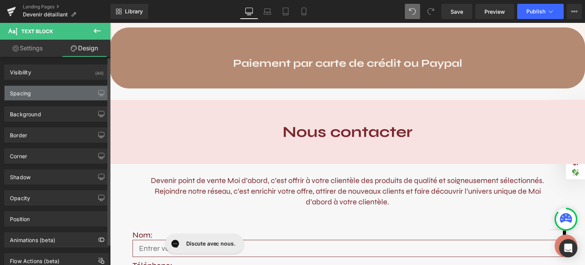
click at [47, 93] on div "Spacing" at bounding box center [57, 93] width 104 height 14
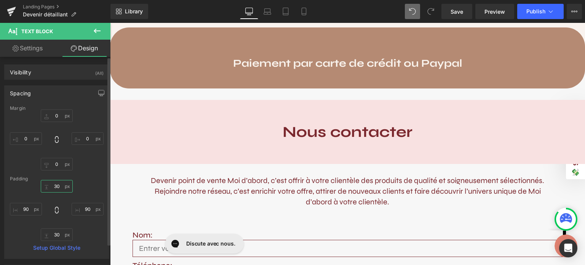
click at [53, 189] on input "30" at bounding box center [57, 186] width 32 height 13
type input "0"
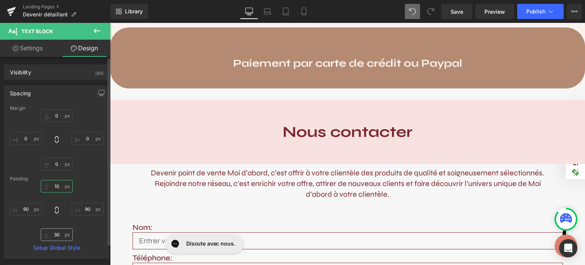
type input "10"
click at [57, 231] on input "30" at bounding box center [57, 234] width 32 height 13
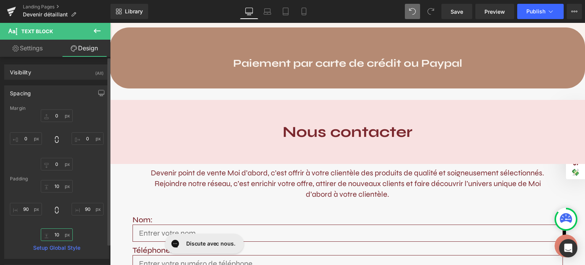
type input "10"
click at [77, 237] on div "10 10 90px 90 10 10 90px 90" at bounding box center [57, 210] width 94 height 61
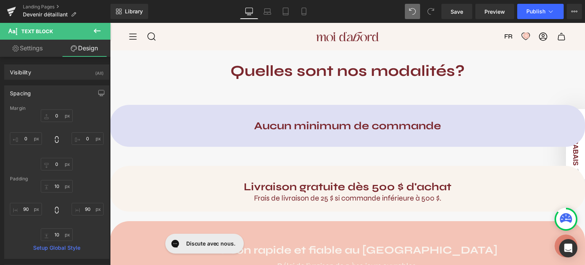
scroll to position [383, 0]
click at [274, 112] on div "Aucun minimum de commande Heading" at bounding box center [347, 126] width 475 height 42
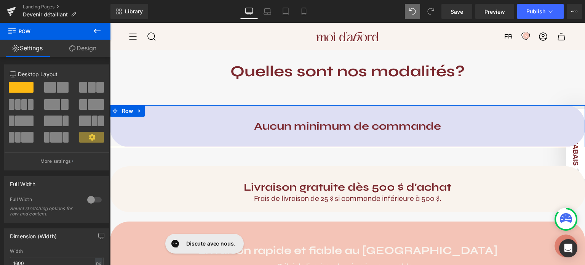
click at [85, 51] on link "Design" at bounding box center [82, 48] width 55 height 17
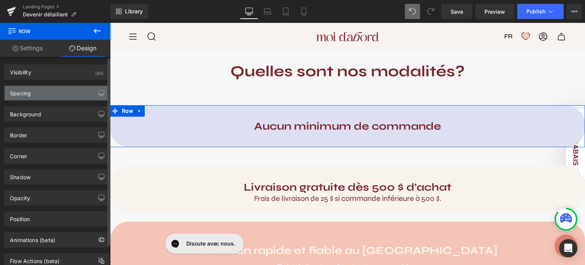
click at [48, 95] on div "Spacing" at bounding box center [57, 93] width 104 height 14
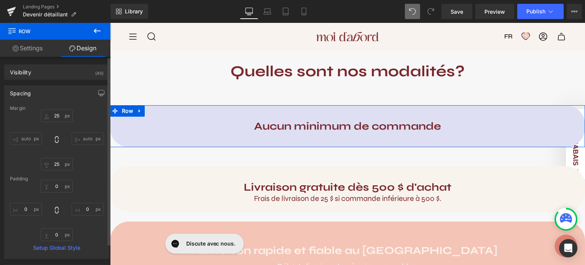
scroll to position [7, 0]
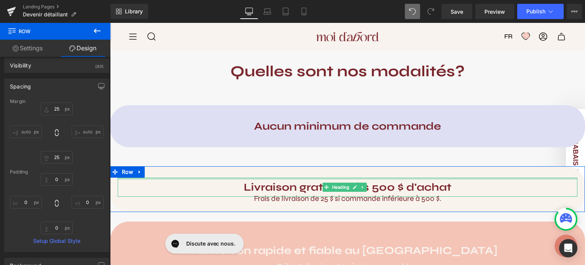
click at [220, 178] on div at bounding box center [348, 179] width 460 height 2
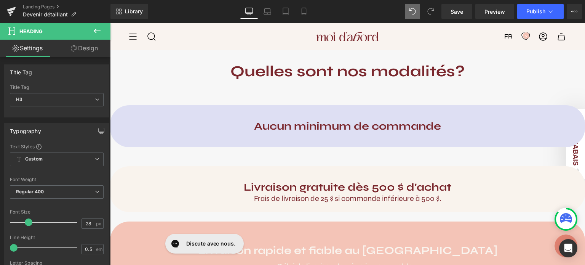
click at [97, 41] on link "Design" at bounding box center [84, 48] width 55 height 17
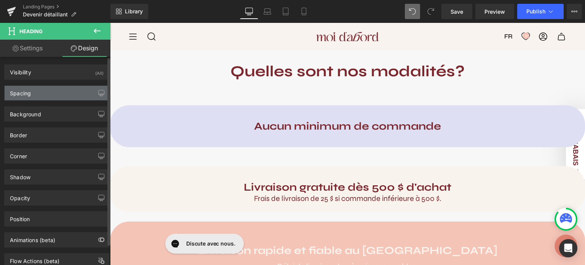
click at [48, 93] on div "Spacing" at bounding box center [57, 93] width 104 height 14
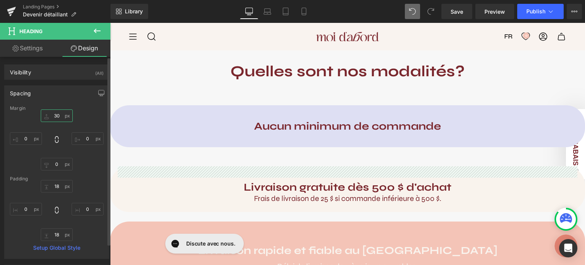
click at [57, 117] on input "30" at bounding box center [57, 115] width 32 height 13
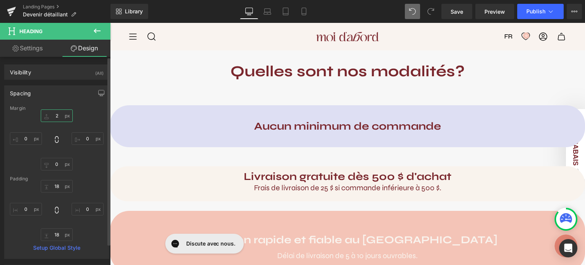
type input "25"
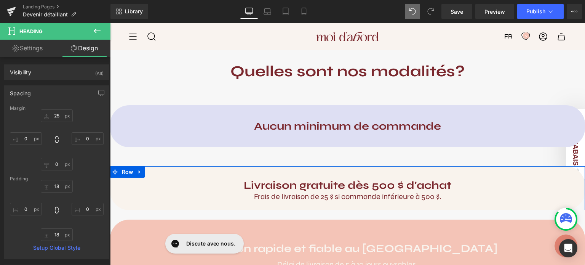
click at [286, 204] on div "Livraison gratuite dès 500 $ d'achat Heading Frais de livraison de 25 $ si comm…" at bounding box center [347, 188] width 475 height 44
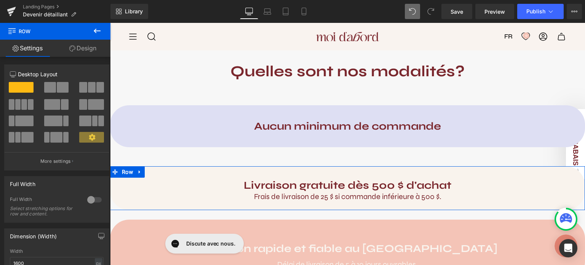
click at [83, 49] on link "Design" at bounding box center [82, 48] width 55 height 17
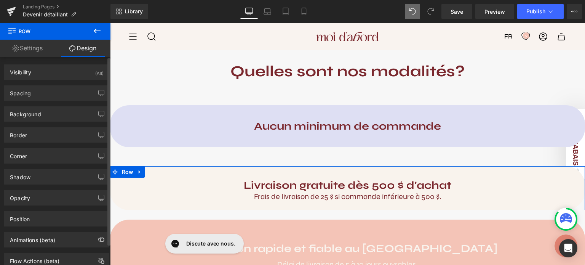
type input "25"
type input "0"
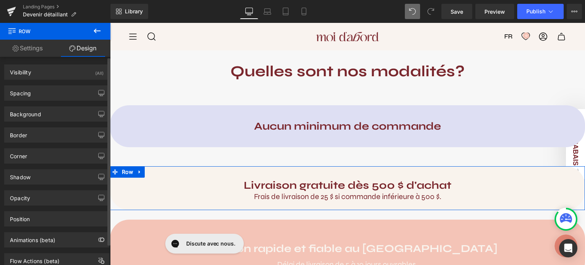
type input "0"
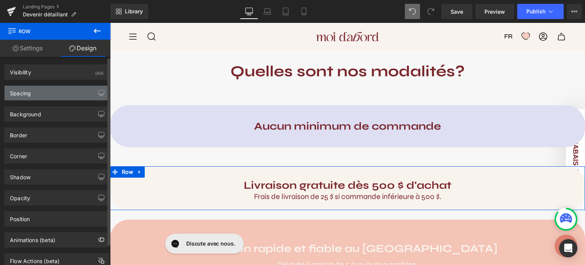
click at [53, 87] on div "Spacing" at bounding box center [57, 93] width 104 height 14
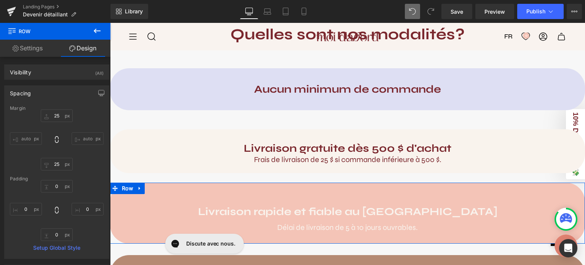
scroll to position [423, 0]
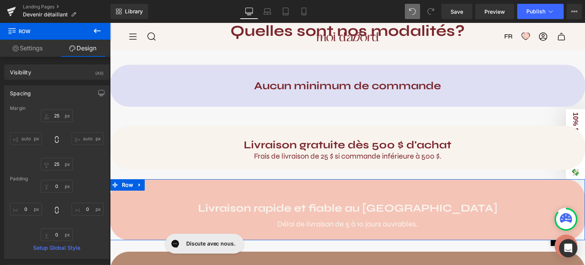
click at [258, 192] on div "Livraison rapide et fiable au [GEOGRAPHIC_DATA] Heading Délai de livraison de 5…" at bounding box center [347, 216] width 475 height 50
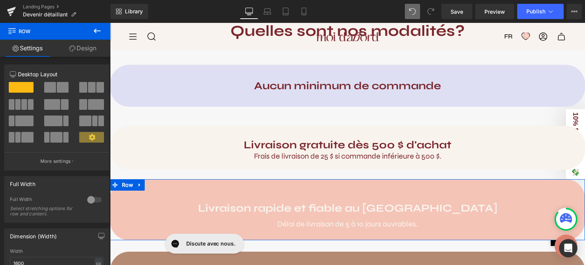
scroll to position [219, 0]
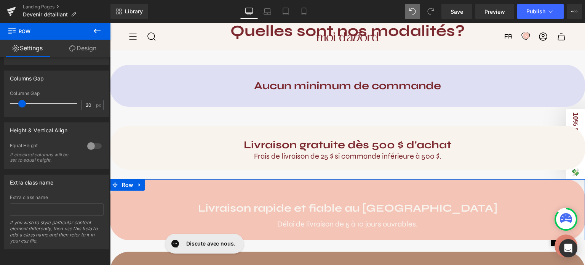
click at [304, 204] on strong "Livraison rapide et fiable au [GEOGRAPHIC_DATA]" at bounding box center [348, 208] width 300 height 13
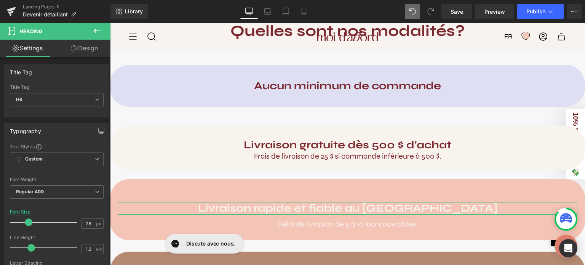
click at [95, 45] on link "Design" at bounding box center [84, 48] width 55 height 17
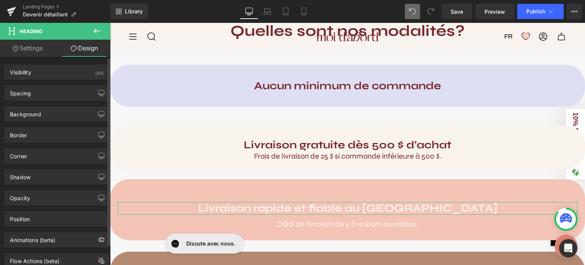
click at [30, 101] on div "Background Color & Image color Color % Image Replace Image Upload image or Brow…" at bounding box center [57, 111] width 114 height 21
type input "30"
type input "0"
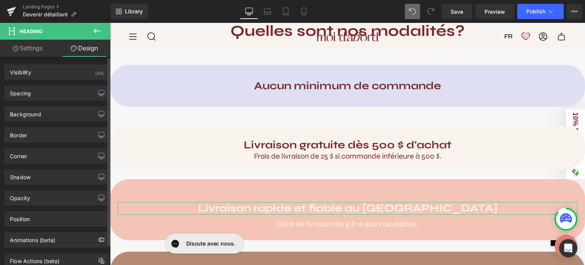
type input "0"
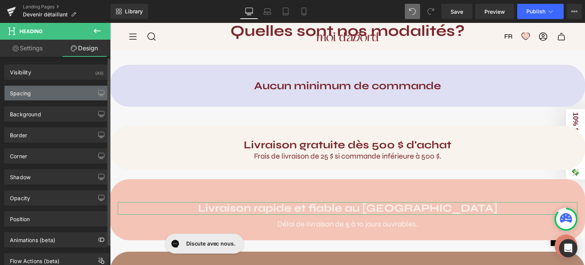
click at [30, 99] on div "Spacing" at bounding box center [57, 93] width 104 height 14
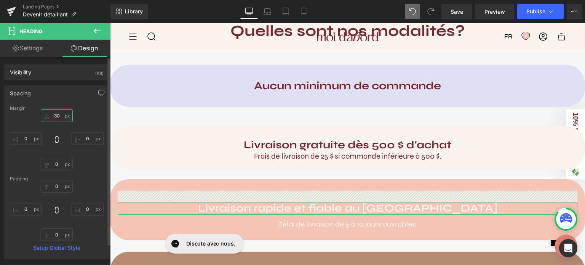
click at [59, 118] on input "30" at bounding box center [57, 115] width 32 height 13
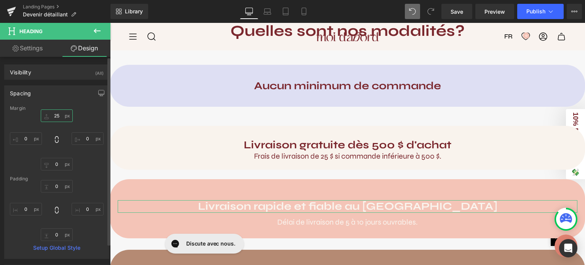
type input "25"
click at [88, 119] on div "25 25 0px 0 0px 0 0px 0" at bounding box center [57, 139] width 94 height 61
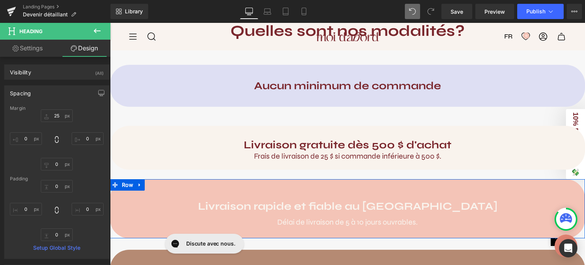
click at [245, 193] on div "Livraison rapide et fiable au [GEOGRAPHIC_DATA] Heading Délai de livraison de 5…" at bounding box center [347, 215] width 475 height 48
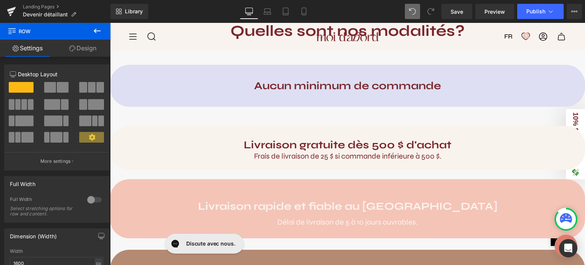
click at [282, 231] on div "Rendering Content" at bounding box center [292, 235] width 47 height 8
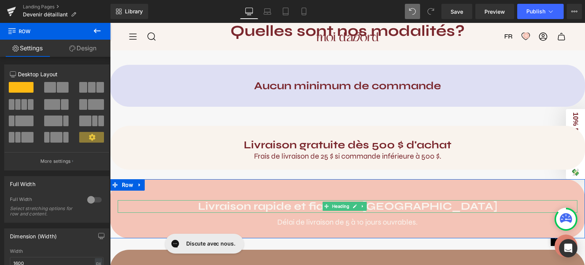
click at [257, 202] on strong "Livraison rapide et fiable au [GEOGRAPHIC_DATA]" at bounding box center [348, 206] width 300 height 13
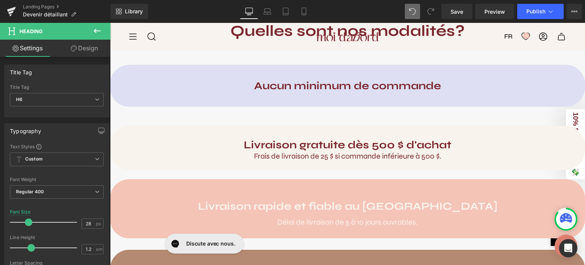
click at [91, 49] on link "Design" at bounding box center [84, 48] width 55 height 17
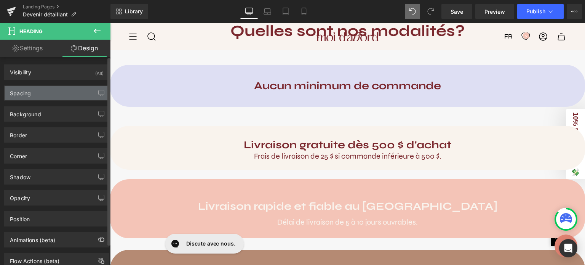
click at [49, 90] on div "Spacing" at bounding box center [57, 93] width 104 height 14
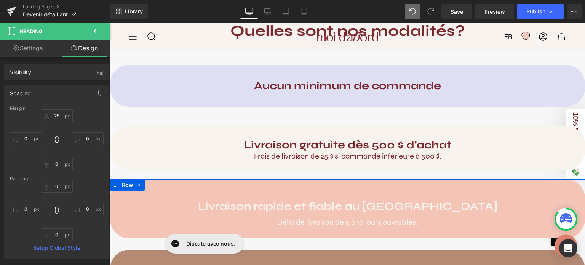
click at [250, 191] on div "Livraison rapide et fiable au [GEOGRAPHIC_DATA] Heading Délai de livraison de 5…" at bounding box center [347, 215] width 475 height 48
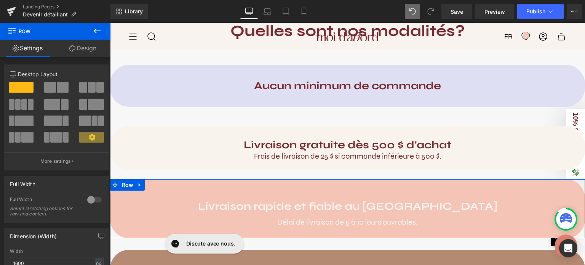
click at [82, 50] on link "Design" at bounding box center [82, 48] width 55 height 17
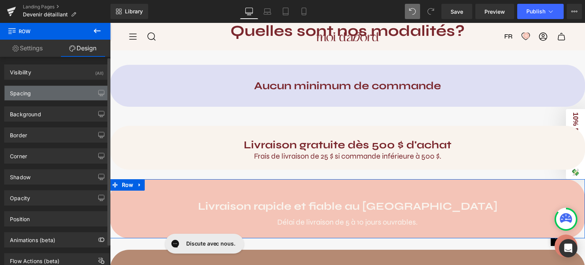
type input "0"
type input "30"
type input "0"
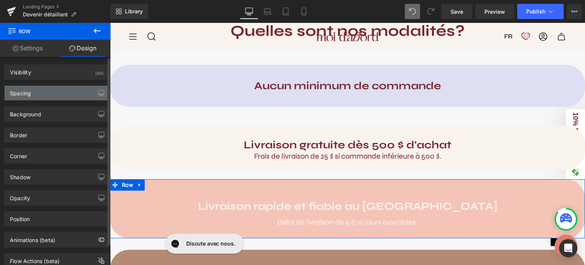
type input "0"
click at [62, 92] on div "Spacing" at bounding box center [57, 93] width 104 height 14
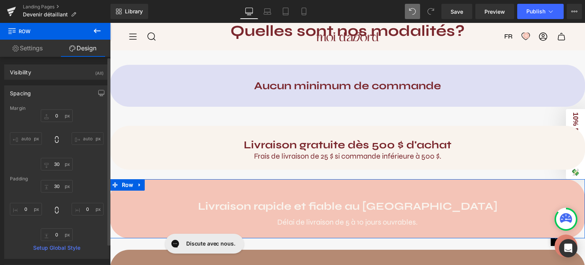
scroll to position [26, 0]
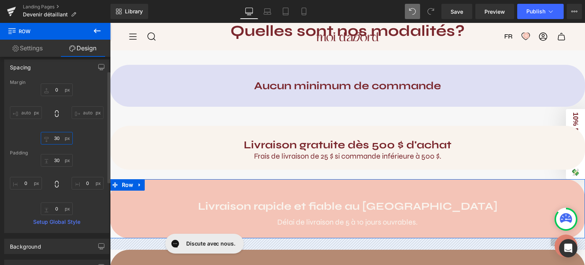
click at [53, 138] on input "30" at bounding box center [57, 138] width 32 height 13
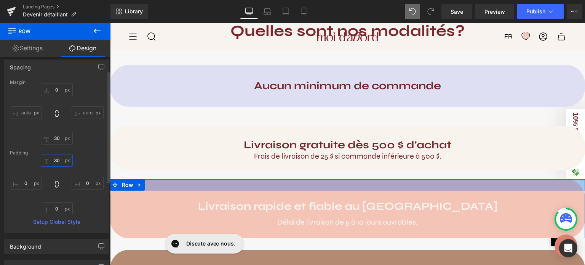
click at [56, 160] on input "30" at bounding box center [57, 160] width 32 height 13
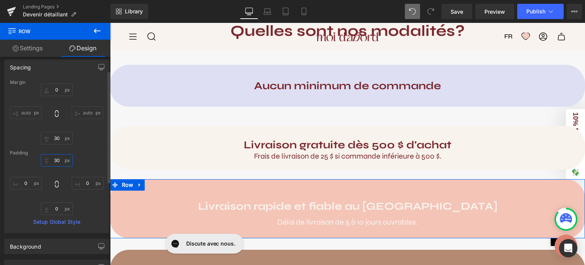
type input "0"
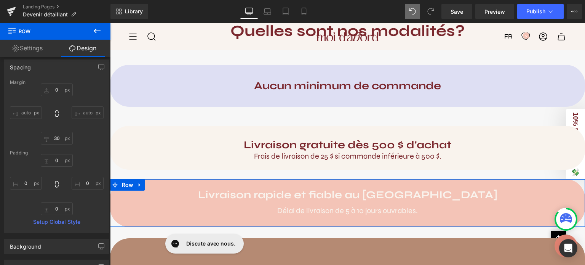
click at [281, 221] on div "Livraison rapide et fiable au [GEOGRAPHIC_DATA] Heading Délai de livraison de 5…" at bounding box center [347, 203] width 475 height 48
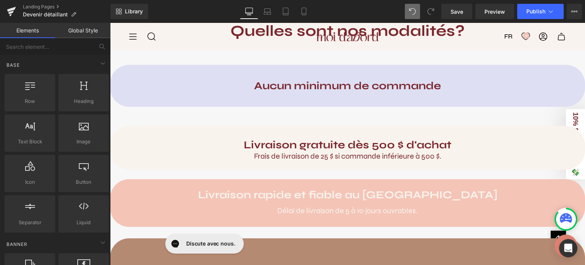
click at [188, 112] on div "Comment devenir détaillant Moi d'abord? Heading Vous souhaitez offrir nos produ…" at bounding box center [347, 230] width 475 height 1111
click at [244, 111] on div "Comment devenir détaillant Moi d'abord? Heading Vous souhaitez offrir nos produ…" at bounding box center [347, 230] width 475 height 1111
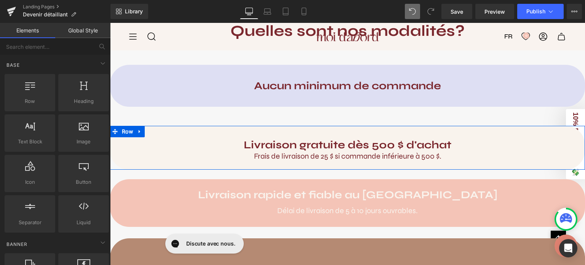
click at [215, 134] on div "Livraison gratuite dès 500 $ d'achat Heading Frais de livraison de 25 $ si comm…" at bounding box center [347, 148] width 475 height 44
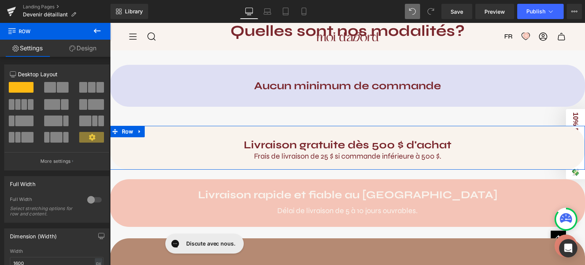
click at [87, 44] on link "Design" at bounding box center [82, 48] width 55 height 17
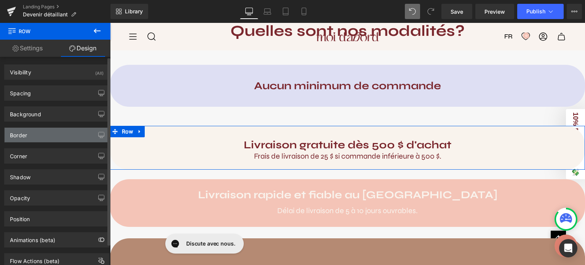
type input "25"
type input "0"
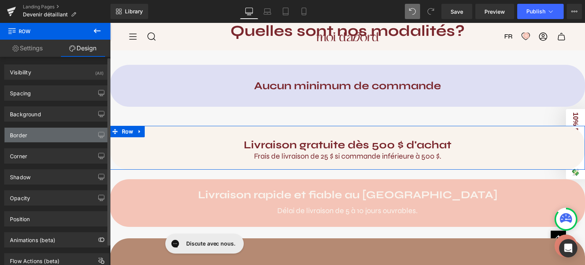
type input "0"
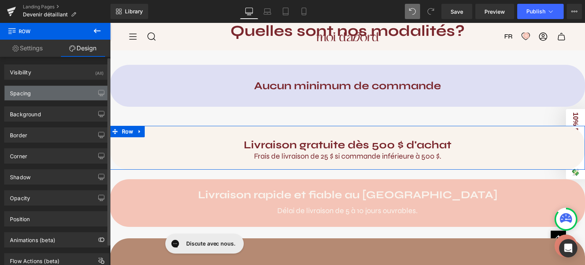
click at [34, 99] on div "Spacing" at bounding box center [57, 93] width 104 height 14
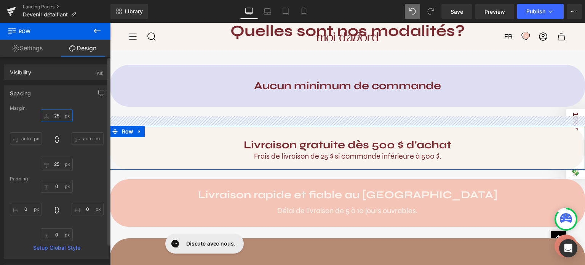
click at [58, 117] on input "25" at bounding box center [57, 115] width 32 height 13
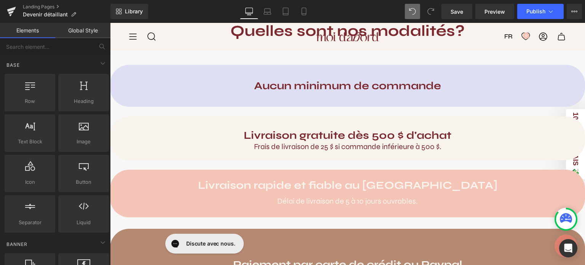
click at [236, 114] on div "Comment devenir détaillant Moi d'abord? Heading Vous souhaitez offrir nos produ…" at bounding box center [347, 225] width 475 height 1101
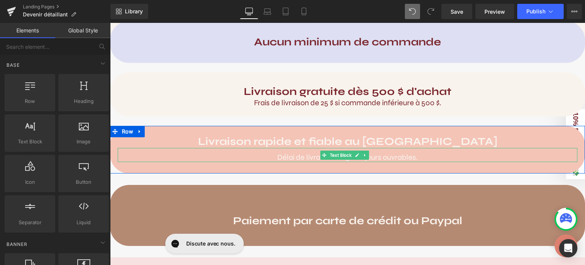
scroll to position [467, 0]
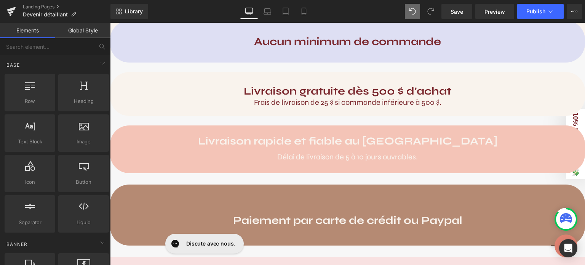
click at [275, 204] on div "Paiement par carte de crédit ou Paypal Heading" at bounding box center [347, 221] width 475 height 50
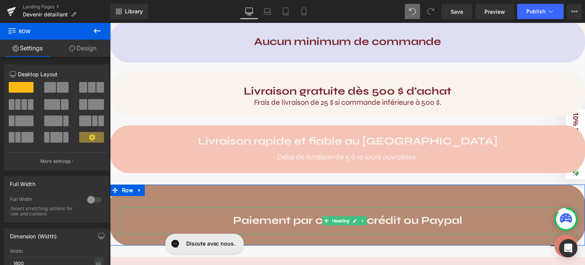
click at [264, 227] on div "Paiement par carte de crédit ou Paypal" at bounding box center [348, 220] width 460 height 27
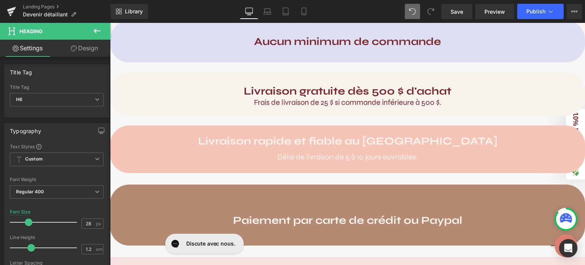
click at [90, 49] on link "Design" at bounding box center [84, 48] width 55 height 17
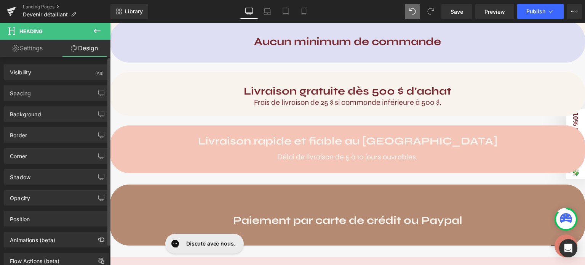
type input "30"
type input "0"
type input "30"
type input "0"
type input "18"
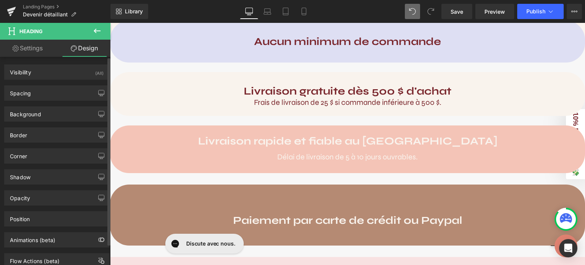
type input "0"
type input "18"
type input "0"
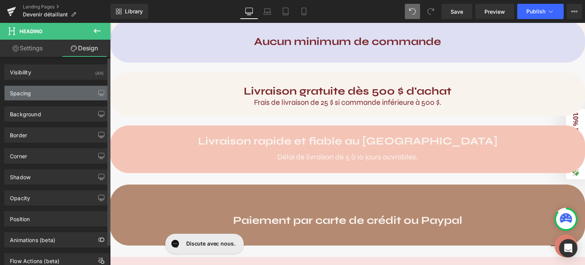
click at [46, 94] on div "Spacing" at bounding box center [57, 93] width 104 height 14
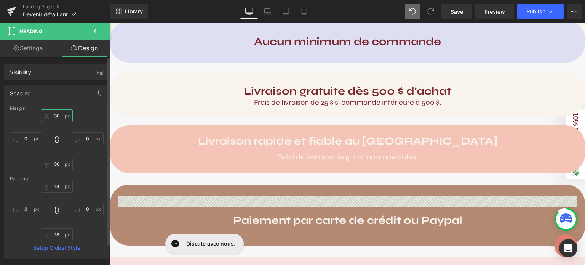
click at [56, 114] on input "30" at bounding box center [57, 115] width 32 height 13
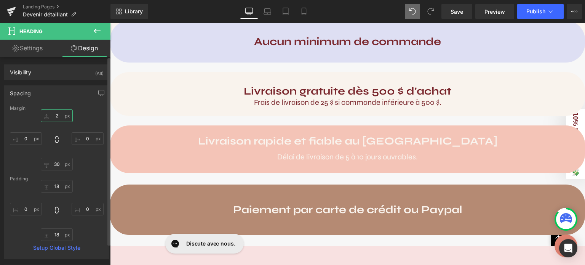
type input "25"
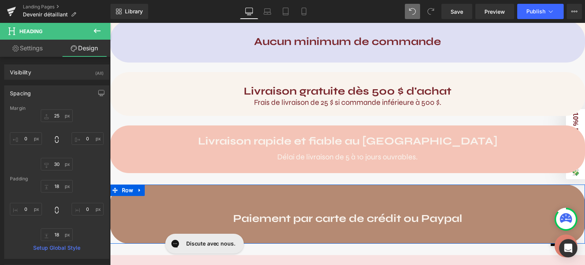
click at [262, 190] on div "Paiement par carte de crédit ou Paypal Heading Row" at bounding box center [347, 213] width 475 height 59
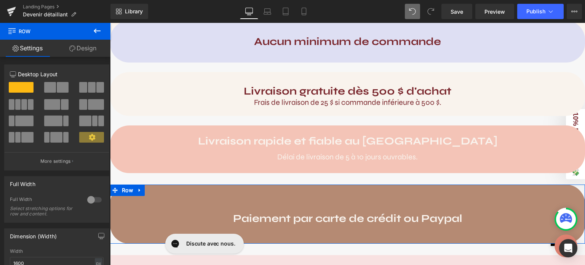
click at [81, 47] on link "Design" at bounding box center [82, 48] width 55 height 17
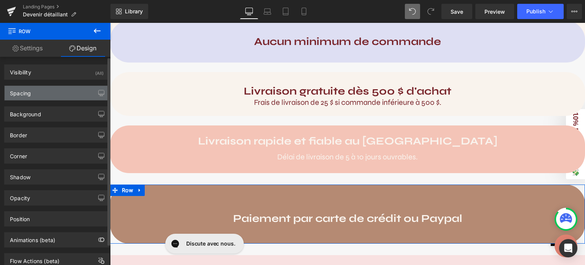
type input "0"
type input "30"
type input "0"
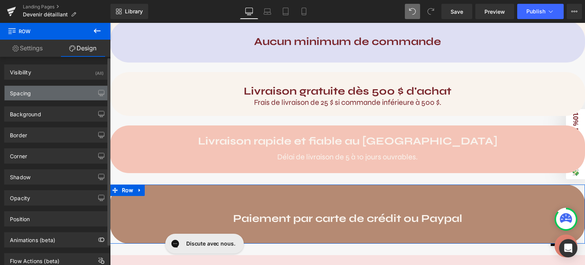
type input "0"
click at [30, 92] on div "Spacing" at bounding box center [20, 91] width 21 height 11
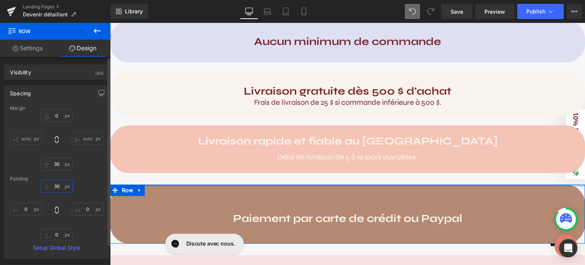
click at [54, 186] on input "30" at bounding box center [57, 186] width 32 height 13
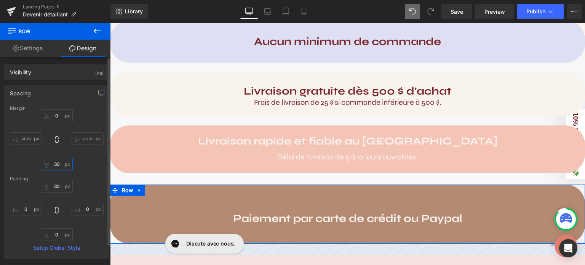
click at [55, 163] on input "30" at bounding box center [57, 164] width 32 height 13
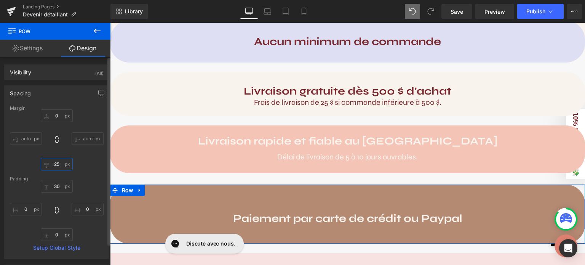
type input "2"
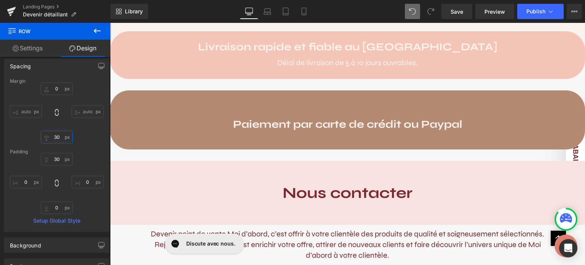
scroll to position [588, 0]
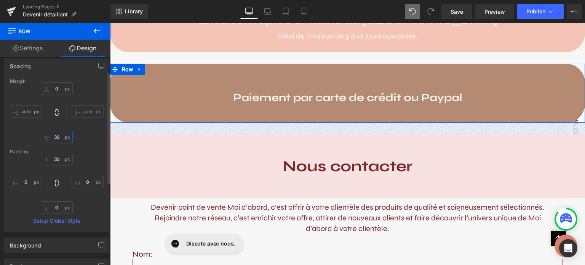
type input "3"
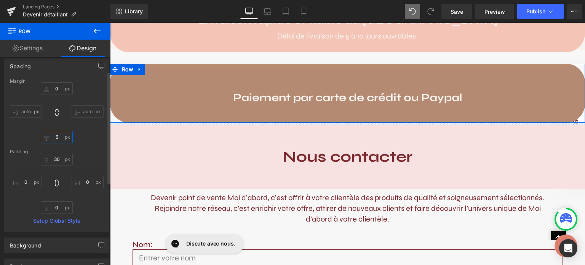
type input "50"
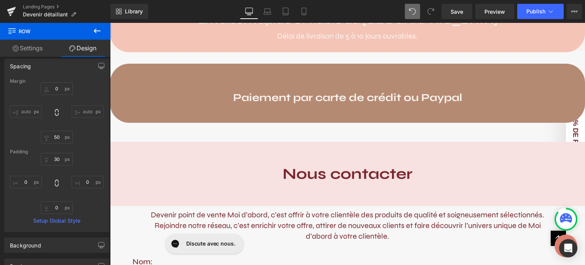
click at [135, 174] on h2 "Nous contacter" at bounding box center [347, 174] width 475 height 18
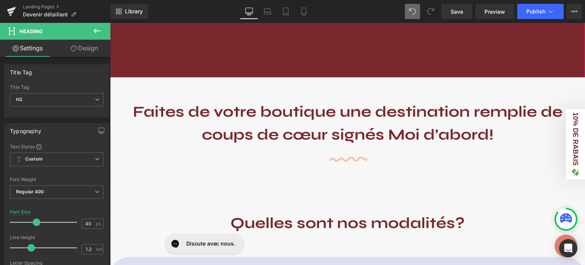
scroll to position [231, 0]
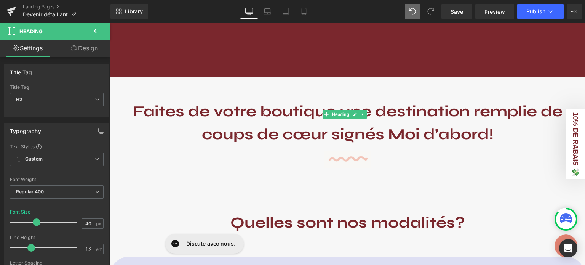
click at [415, 131] on b "Faites de votre boutique une destination remplie de coups de cœur signés Moi d’…" at bounding box center [348, 122] width 430 height 41
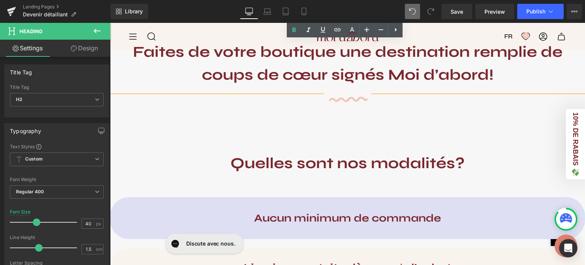
scroll to position [291, 0]
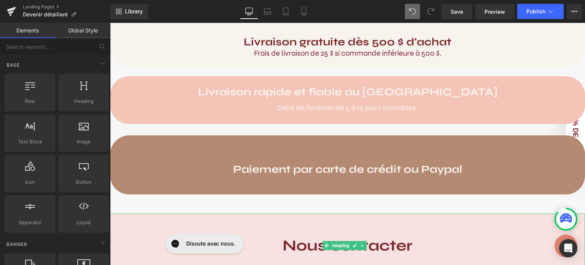
scroll to position [515, 0]
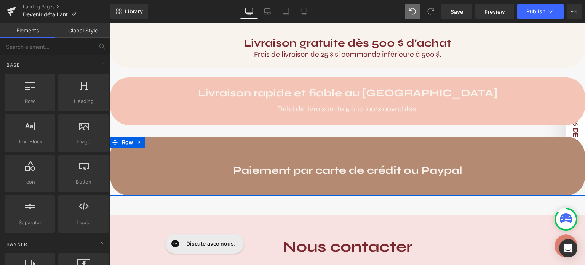
click at [299, 147] on div "Paiement par carte de crédit ou Paypal Heading Row" at bounding box center [347, 165] width 475 height 59
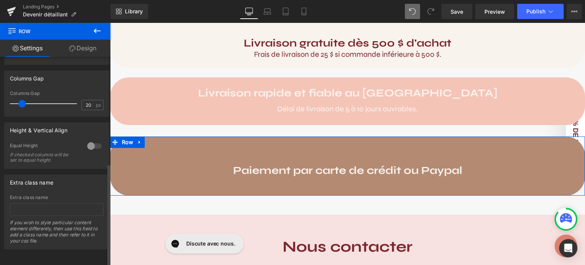
scroll to position [218, 0]
click at [74, 48] on icon at bounding box center [72, 48] width 6 height 6
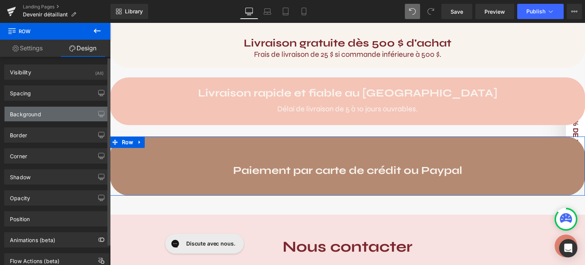
click at [52, 107] on div "Background" at bounding box center [57, 114] width 104 height 14
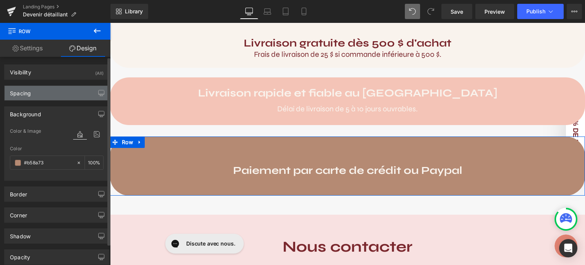
click at [47, 96] on div "Spacing" at bounding box center [57, 93] width 104 height 14
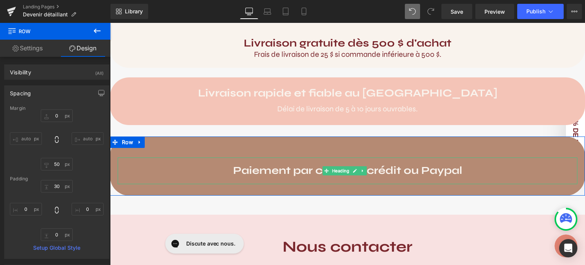
click at [261, 167] on strong "Paiement par carte de crédit ou Paypal" at bounding box center [347, 170] width 229 height 13
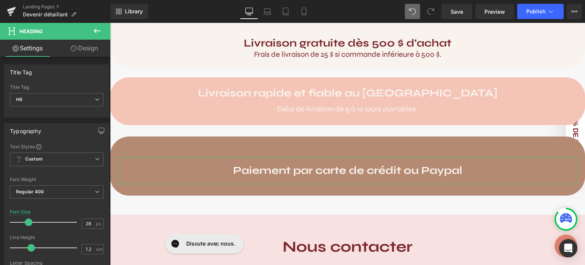
click at [87, 47] on link "Design" at bounding box center [84, 48] width 55 height 17
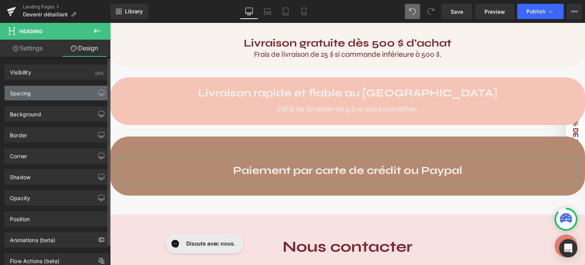
type input "25"
type input "0"
type input "30"
type input "0"
type input "18"
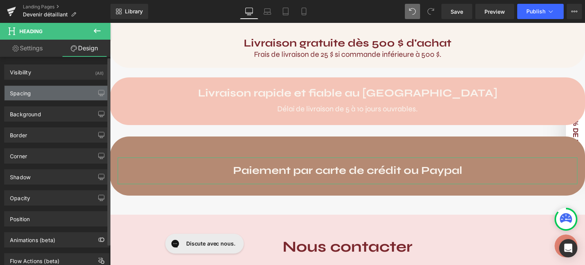
type input "0"
type input "18"
type input "0"
click at [64, 93] on div "Spacing" at bounding box center [57, 93] width 104 height 14
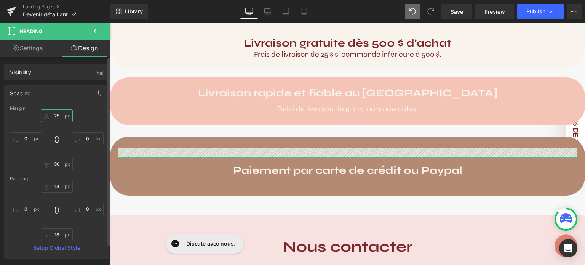
click at [58, 118] on input "25" at bounding box center [57, 115] width 32 height 13
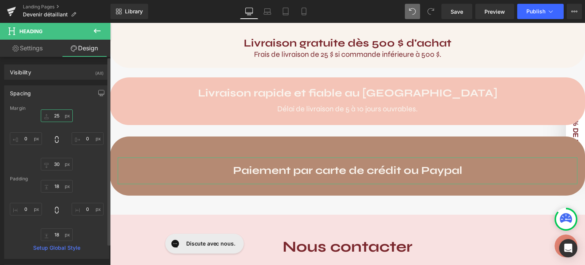
type input "0"
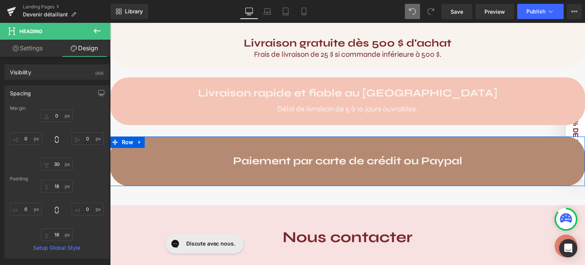
click at [276, 178] on div "Paiement par carte de crédit ou Paypal Heading" at bounding box center [347, 167] width 475 height 38
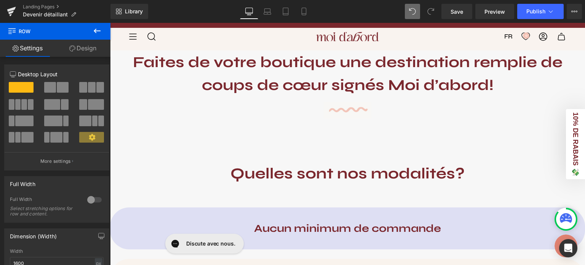
scroll to position [281, 0]
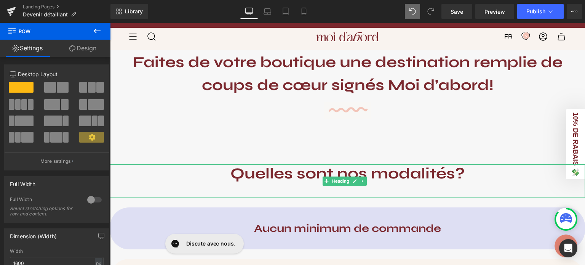
click at [327, 166] on strong "Quelles sont nos modalités?" at bounding box center [348, 173] width 234 height 18
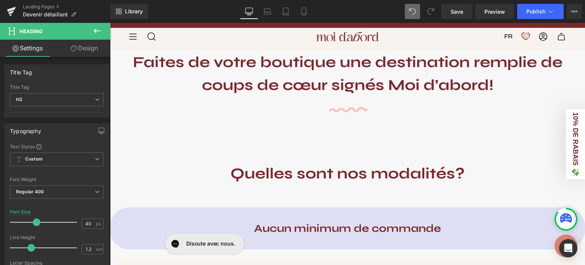
click at [80, 50] on link "Design" at bounding box center [84, 48] width 55 height 17
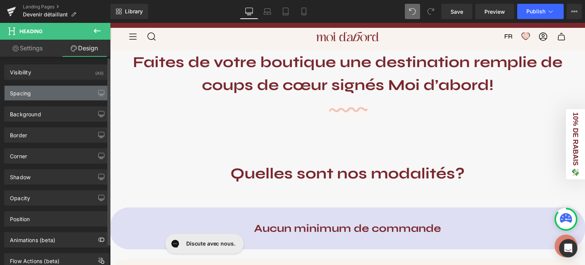
click at [38, 93] on div "Spacing" at bounding box center [57, 93] width 104 height 14
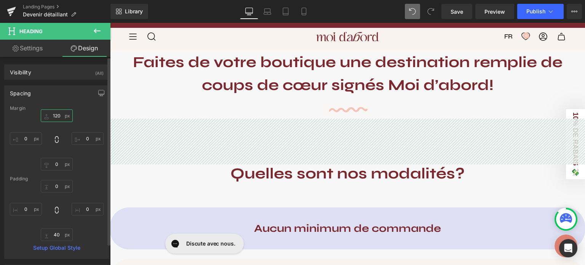
click at [55, 115] on input "120" at bounding box center [57, 115] width 32 height 13
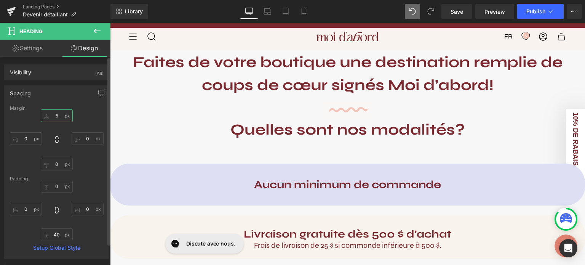
type input "50"
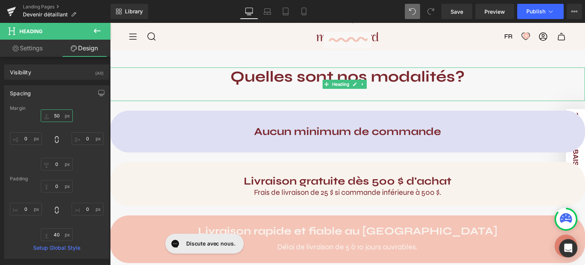
scroll to position [351, 0]
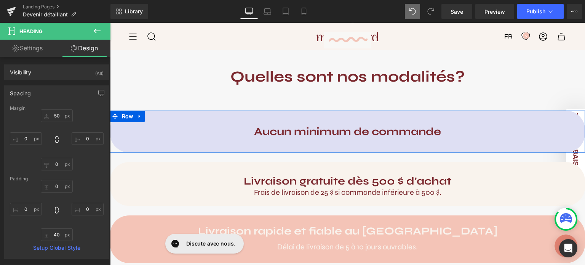
click at [210, 117] on div "Aucun minimum de commande Heading" at bounding box center [347, 132] width 475 height 42
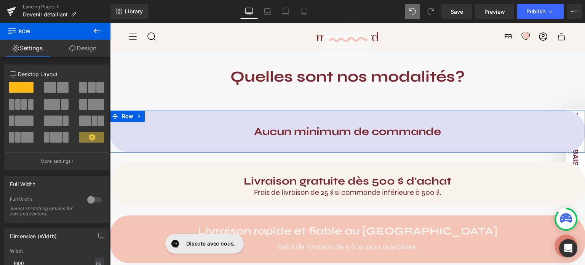
scroll to position [115, 0]
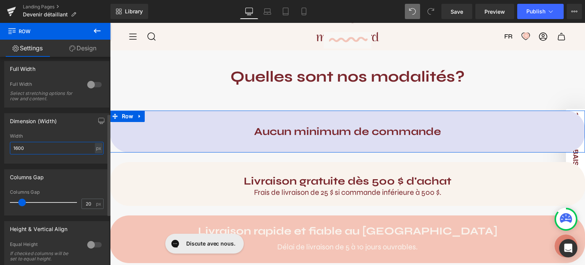
click at [45, 146] on input "1600" at bounding box center [57, 148] width 94 height 13
drag, startPoint x: 45, startPoint y: 146, endPoint x: 7, endPoint y: 146, distance: 37.7
click at [7, 146] on div "1600px Width 1600 px % px" at bounding box center [57, 148] width 104 height 30
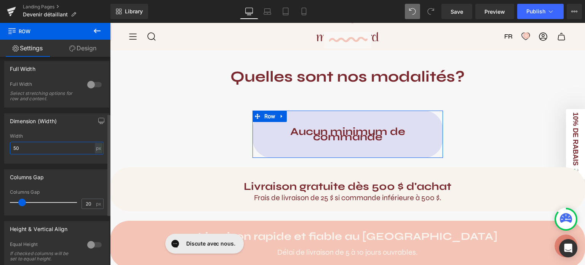
type input "5"
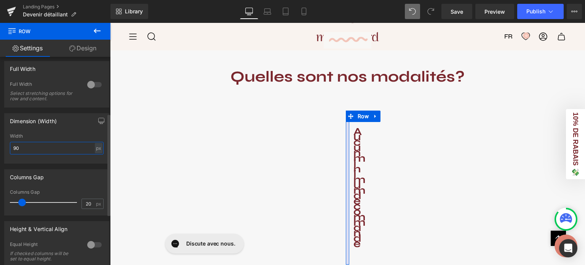
type input "900"
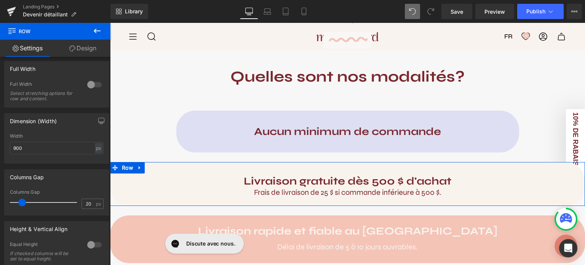
click at [241, 167] on div "Livraison gratuite dès 500 $ d'achat Heading Frais de livraison de 25 $ si comm…" at bounding box center [347, 184] width 475 height 44
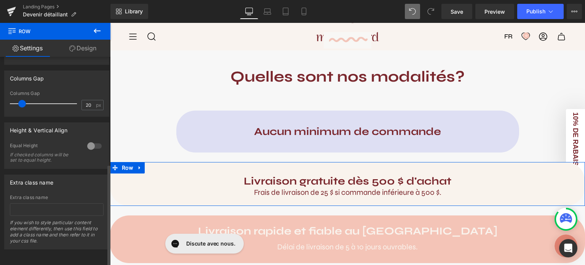
scroll to position [137, 0]
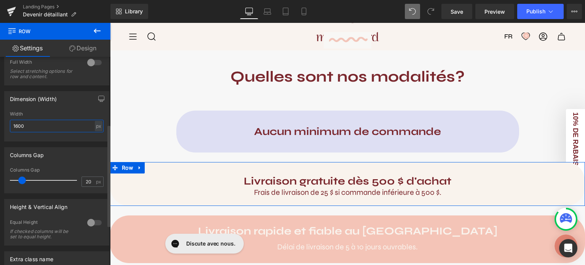
drag, startPoint x: 43, startPoint y: 125, endPoint x: 0, endPoint y: 119, distance: 43.1
click at [0, 119] on div "Dimension (Width) 1600px Width 1600 px % px" at bounding box center [57, 113] width 114 height 56
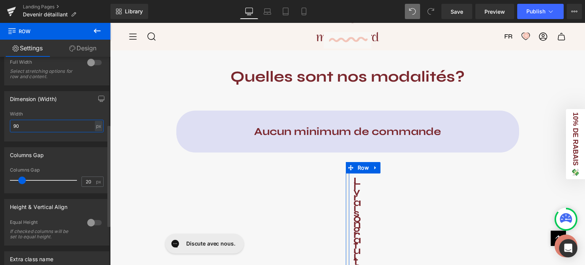
type input "900"
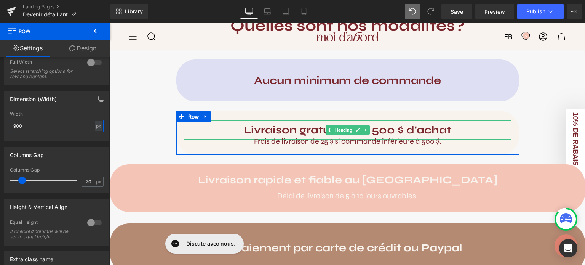
scroll to position [401, 0]
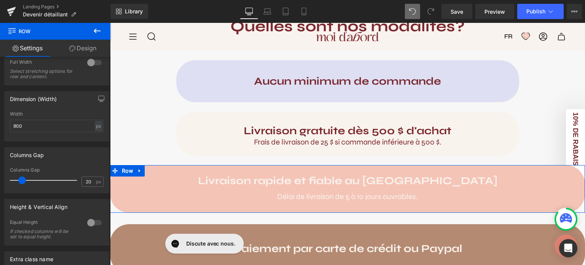
click at [279, 170] on div "Livraison rapide et fiable au [GEOGRAPHIC_DATA] Heading Délai de livraison de 5…" at bounding box center [347, 189] width 475 height 48
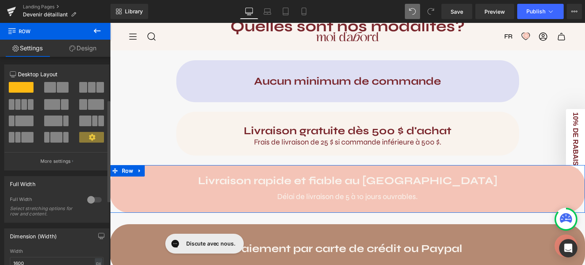
scroll to position [97, 0]
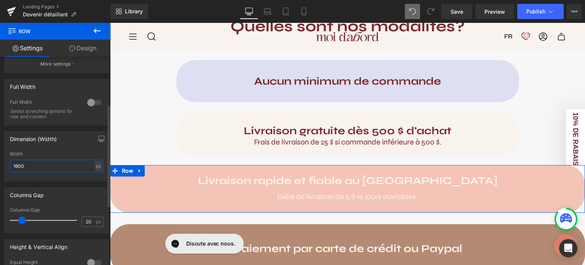
click at [35, 163] on input "1600" at bounding box center [57, 166] width 94 height 13
drag, startPoint x: 35, startPoint y: 163, endPoint x: 0, endPoint y: 160, distance: 35.2
click at [0, 160] on div "Dimension (Width) 1600px Width 1600 px % px" at bounding box center [57, 153] width 114 height 56
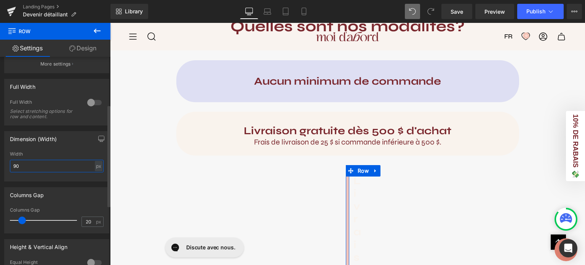
type input "900"
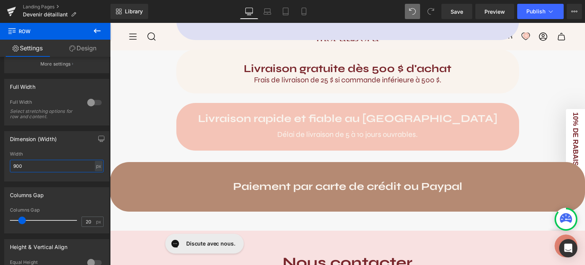
scroll to position [463, 0]
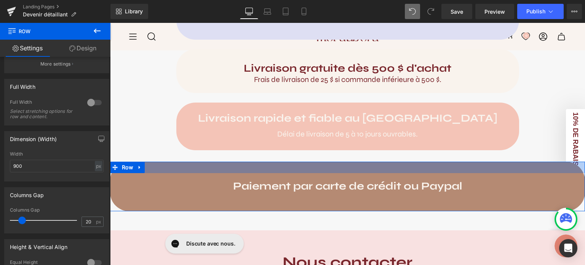
click at [167, 166] on div at bounding box center [347, 167] width 475 height 11
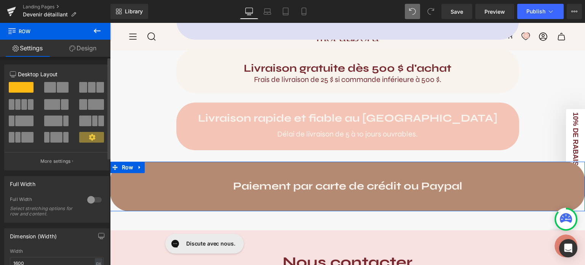
scroll to position [112, 0]
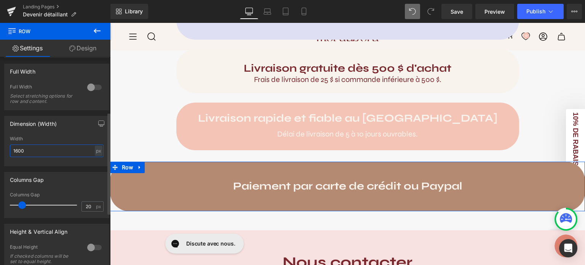
click at [42, 150] on input "1600" at bounding box center [57, 150] width 94 height 13
drag, startPoint x: 42, startPoint y: 150, endPoint x: 0, endPoint y: 137, distance: 44.0
click at [0, 137] on div "Dimension (Width) 1600px Width 1600 px % px" at bounding box center [57, 138] width 114 height 56
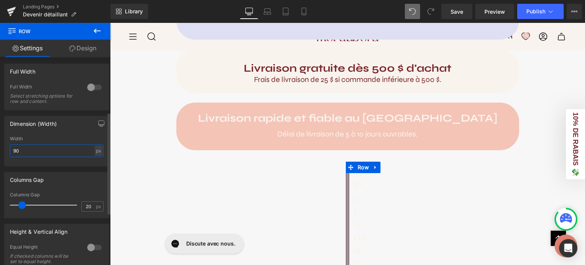
type input "900"
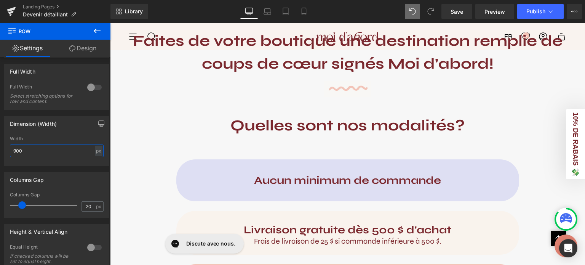
scroll to position [314, 0]
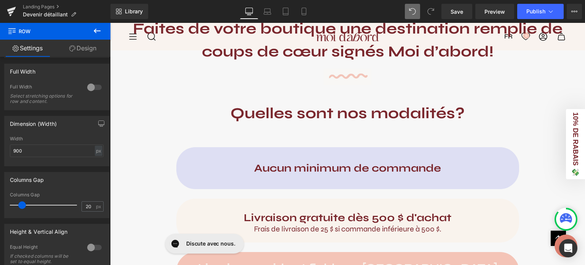
click at [346, 114] on strong "Quelles sont nos modalités?" at bounding box center [348, 113] width 234 height 18
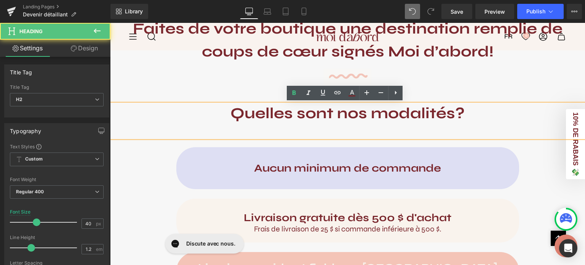
click at [271, 132] on div "Quelles sont nos modalités?" at bounding box center [347, 121] width 475 height 34
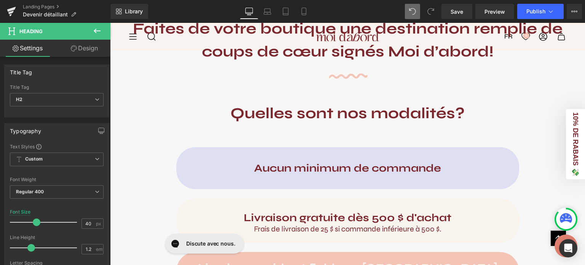
click at [88, 50] on link "Design" at bounding box center [84, 48] width 55 height 17
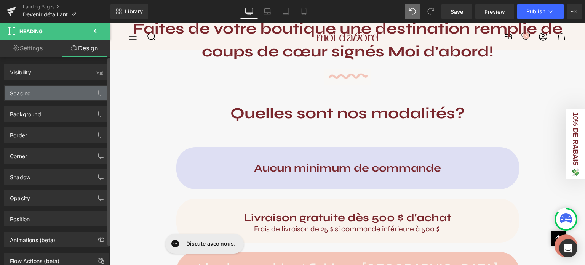
type input "50"
type input "0"
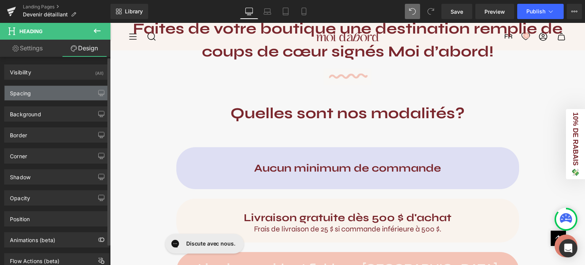
type input "0"
type input "40"
type input "0"
click at [42, 89] on div "Spacing" at bounding box center [57, 93] width 104 height 14
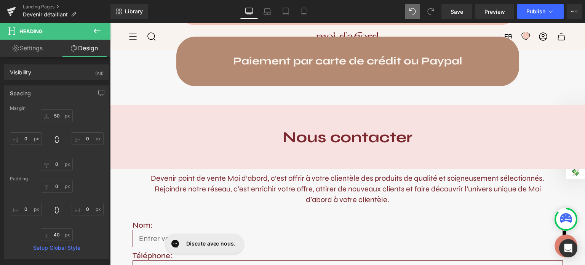
scroll to position [590, 0]
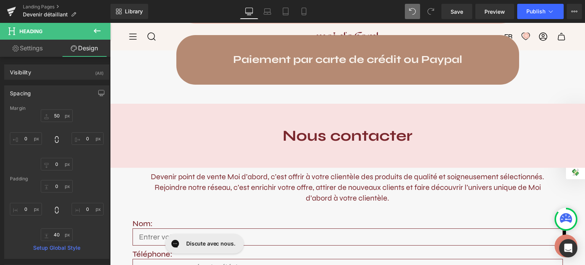
click at [308, 94] on div "Comment devenir détaillant Moi d'abord? Heading Vous souhaitez offrir nos produ…" at bounding box center [347, 43] width 475 height 1071
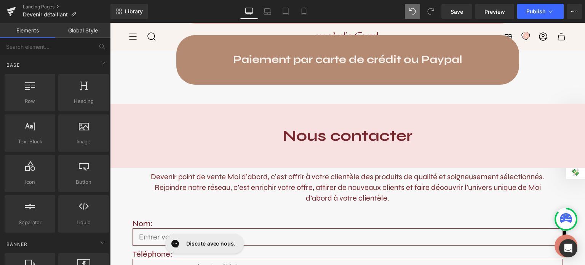
click at [303, 123] on div "Nous contacter" at bounding box center [347, 136] width 475 height 64
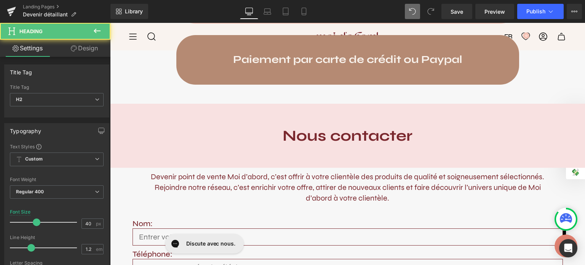
click at [79, 46] on link "Design" at bounding box center [84, 48] width 55 height 17
click at [0, 0] on div "Spacing" at bounding box center [0, 0] width 0 height 0
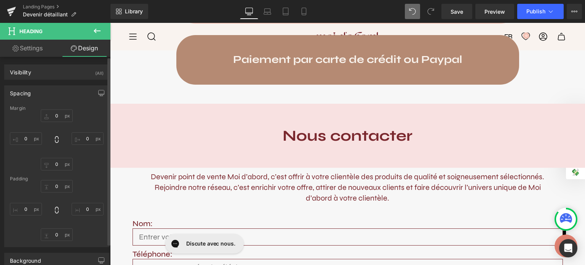
type input "0"
type input "60"
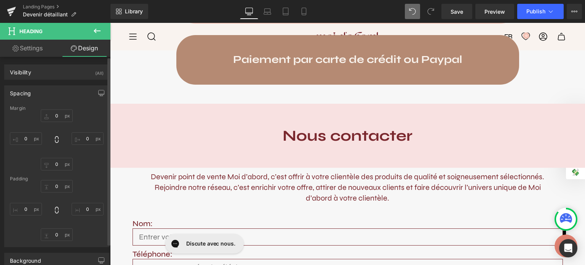
type input "0"
type input "60"
type input "0"
click at [54, 115] on input "0" at bounding box center [57, 115] width 32 height 13
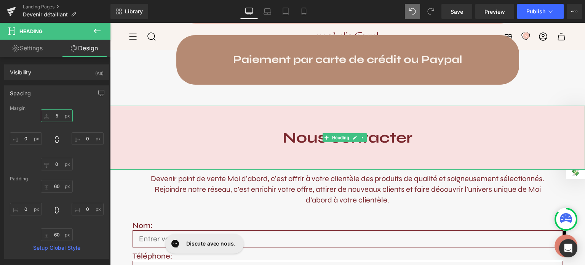
type input "50"
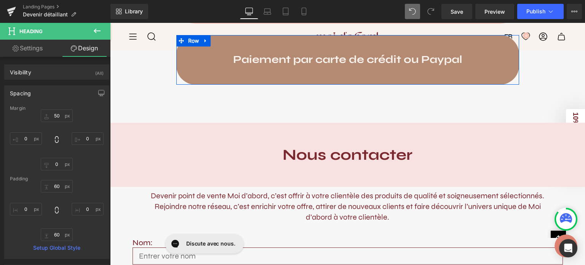
click at [255, 75] on div "Paiement par carte de crédit ou Paypal Heading" at bounding box center [347, 65] width 343 height 38
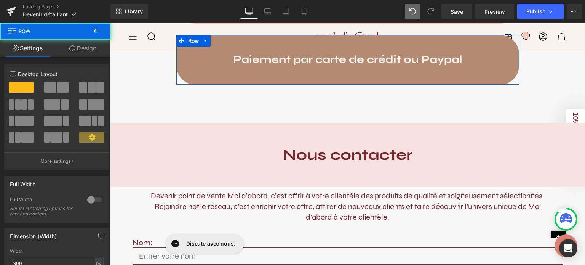
click at [95, 47] on link "Design" at bounding box center [82, 48] width 55 height 17
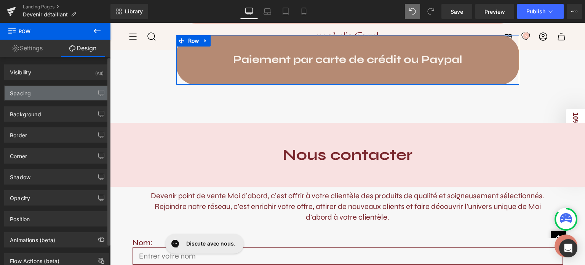
type input "0"
type input "50"
type input "30"
type input "0"
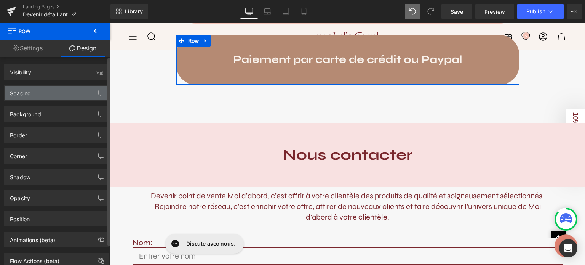
type input "0"
click at [45, 93] on div "Spacing" at bounding box center [57, 93] width 104 height 14
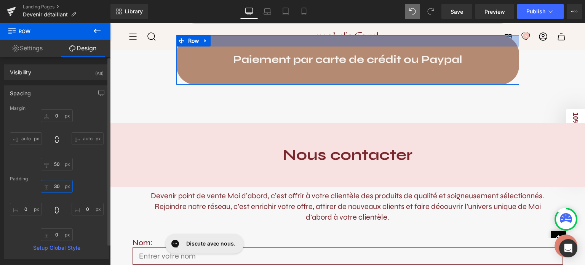
click at [59, 188] on input "30" at bounding box center [57, 186] width 32 height 13
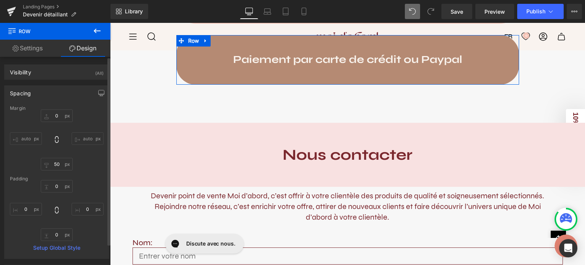
click at [84, 192] on div "0px 0 0px 0 0px 0" at bounding box center [57, 210] width 94 height 61
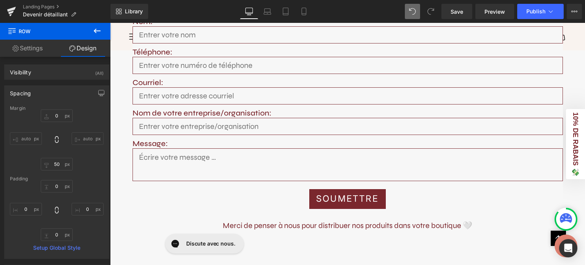
scroll to position [796, 0]
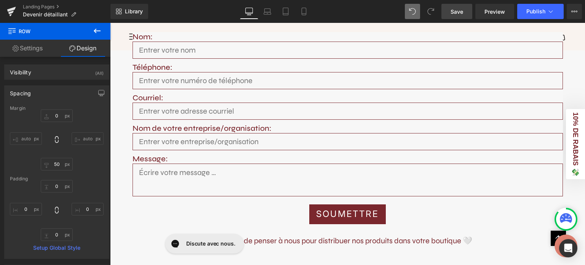
click at [452, 15] on span "Save" at bounding box center [457, 12] width 13 height 8
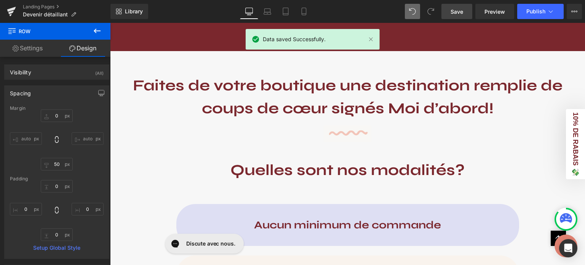
scroll to position [263, 0]
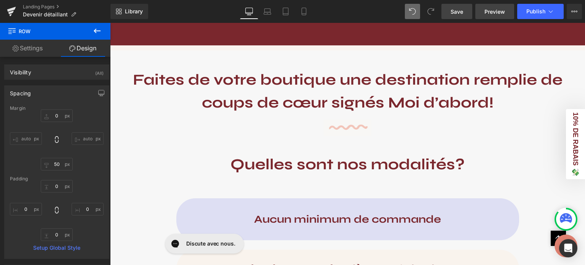
click at [496, 11] on span "Preview" at bounding box center [495, 12] width 21 height 8
click at [543, 14] on span "Publish" at bounding box center [536, 11] width 19 height 6
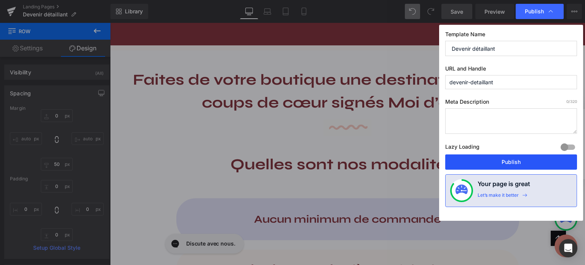
click at [506, 159] on button "Publish" at bounding box center [512, 161] width 132 height 15
